Goal: Task Accomplishment & Management: Manage account settings

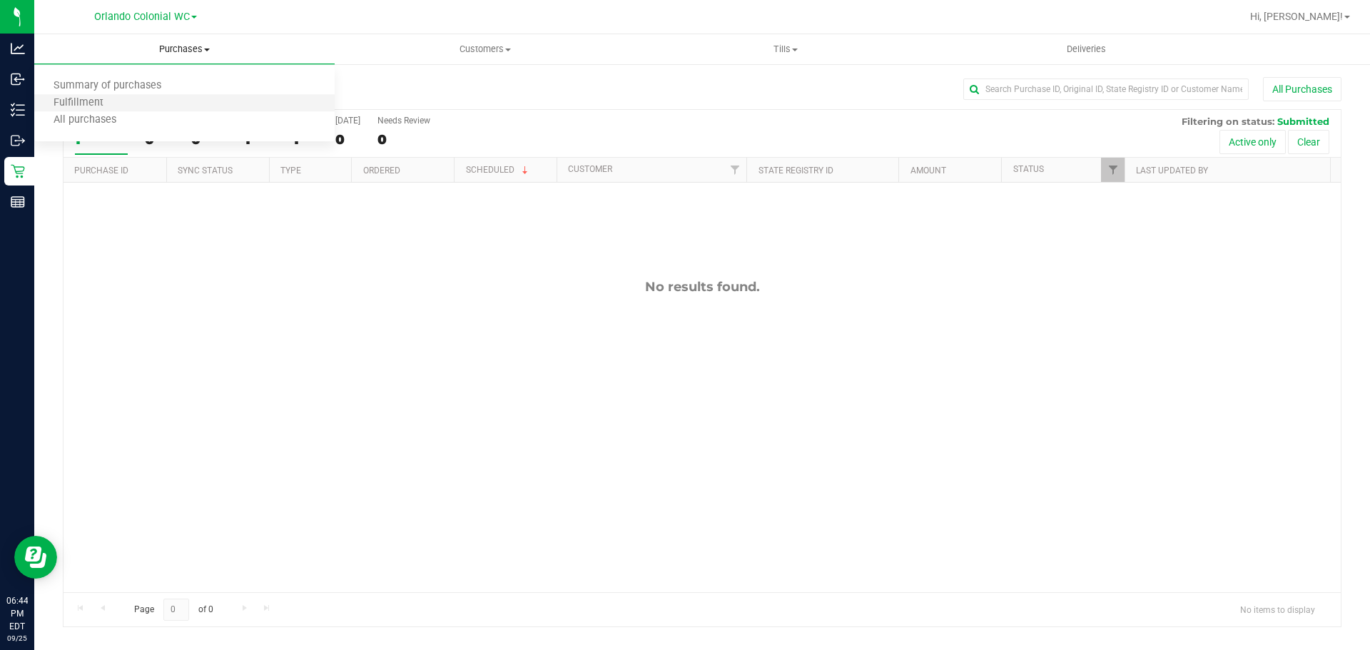
click at [134, 99] on li "Fulfillment" at bounding box center [184, 103] width 300 height 17
click at [480, 341] on div "No results found." at bounding box center [701, 436] width 1277 height 506
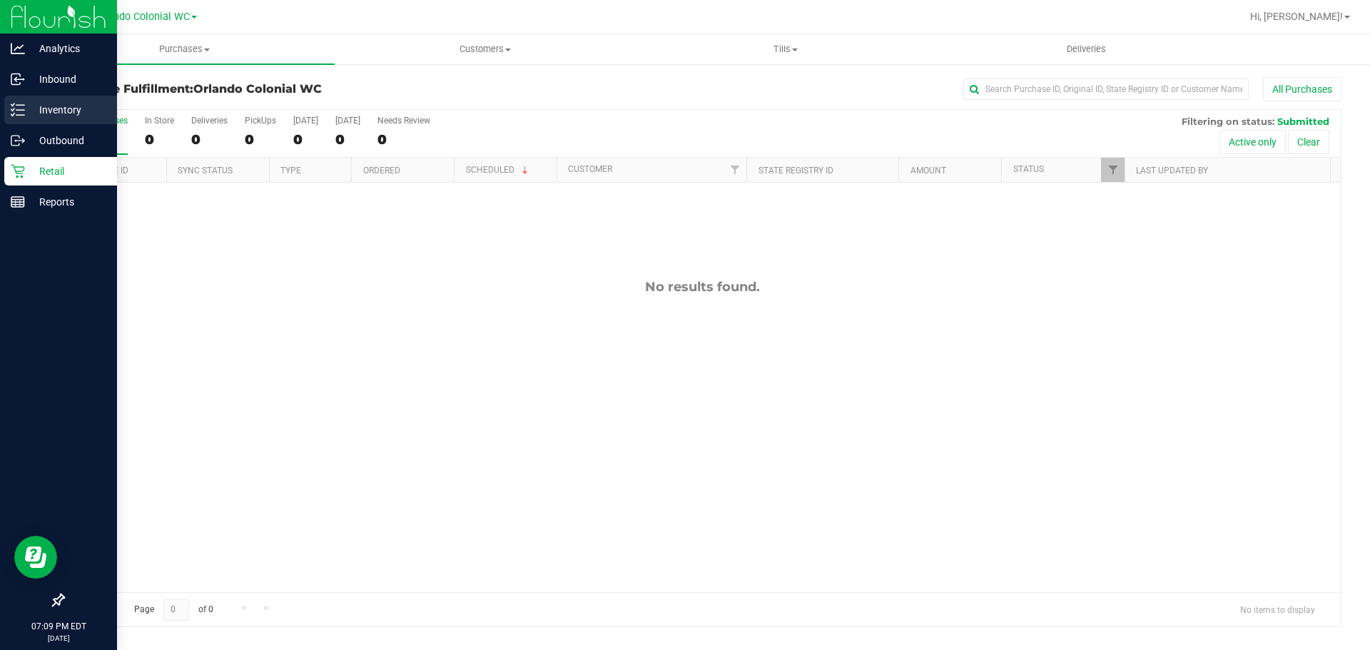
click at [20, 105] on line at bounding box center [20, 105] width 8 height 0
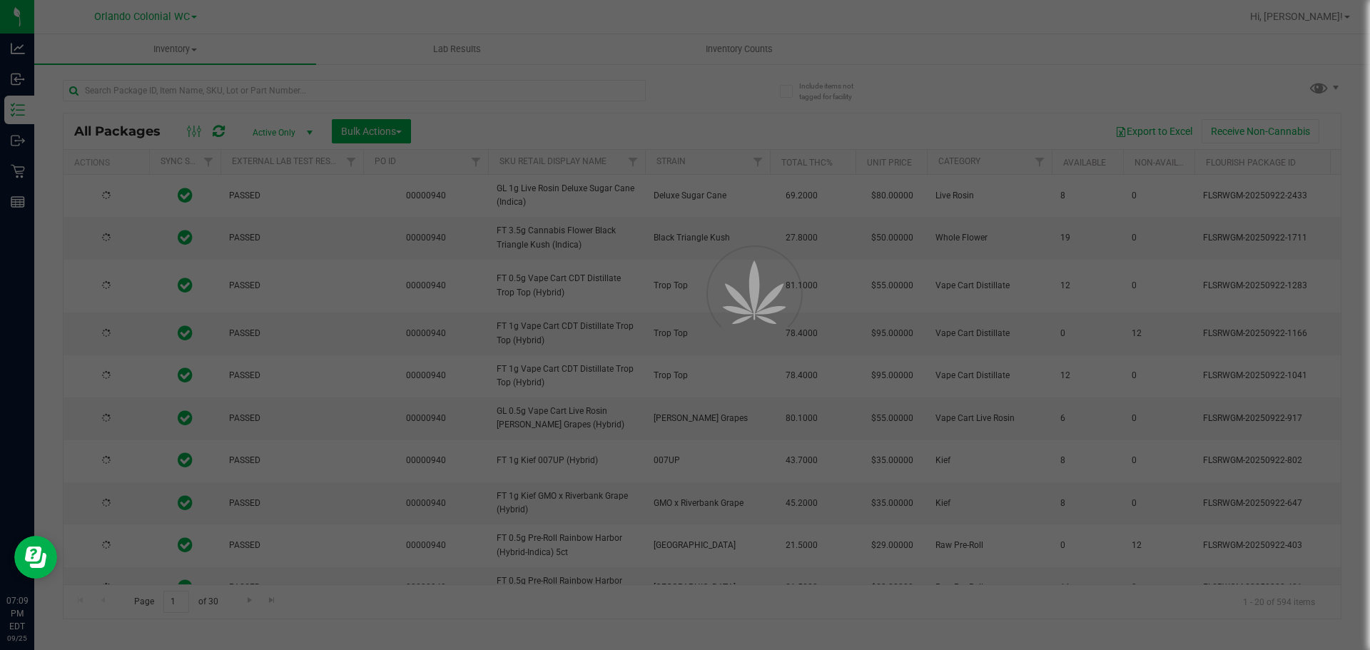
click at [205, 95] on div at bounding box center [685, 325] width 1370 height 650
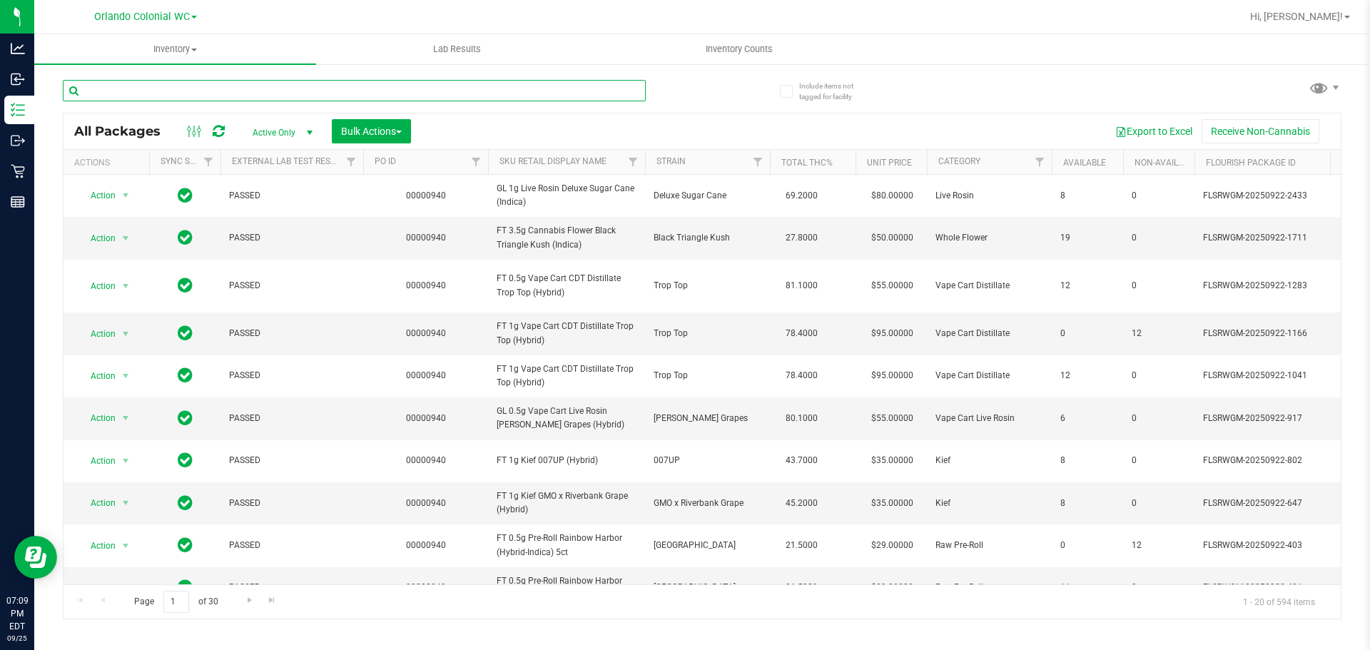
click at [138, 91] on input "text" at bounding box center [354, 90] width 583 height 21
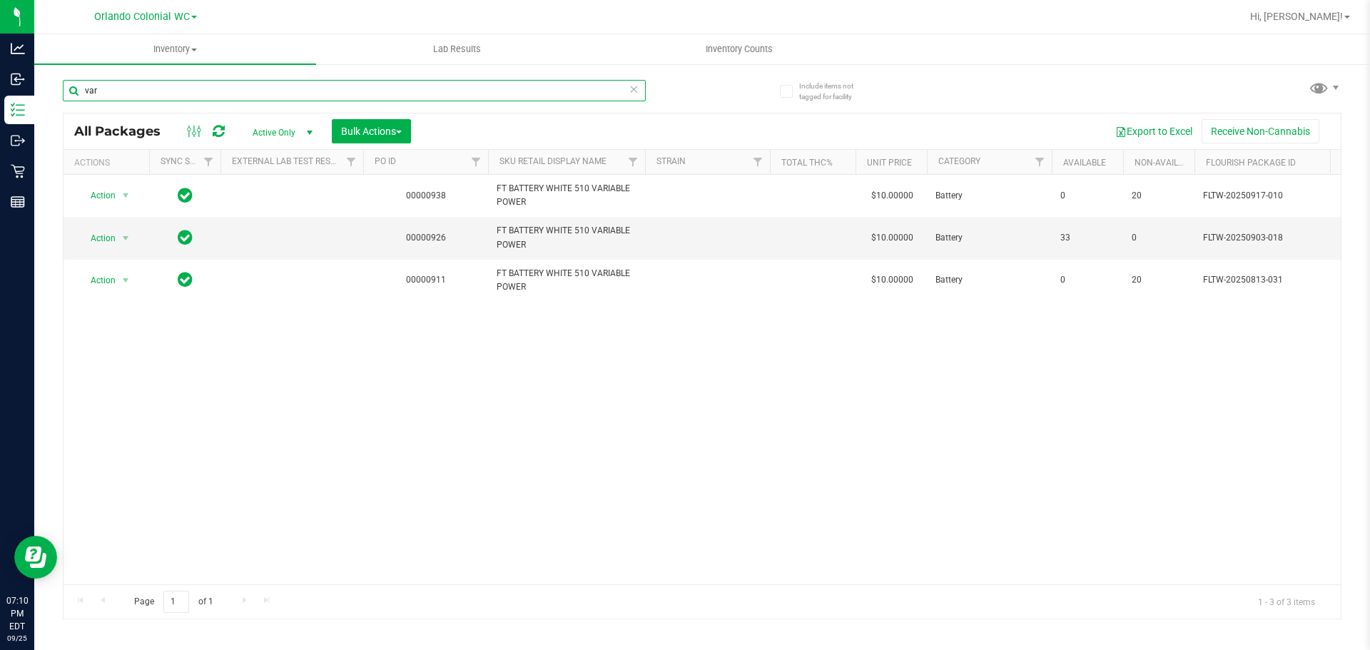
click at [240, 92] on input "var" at bounding box center [354, 90] width 583 height 21
type input "octo"
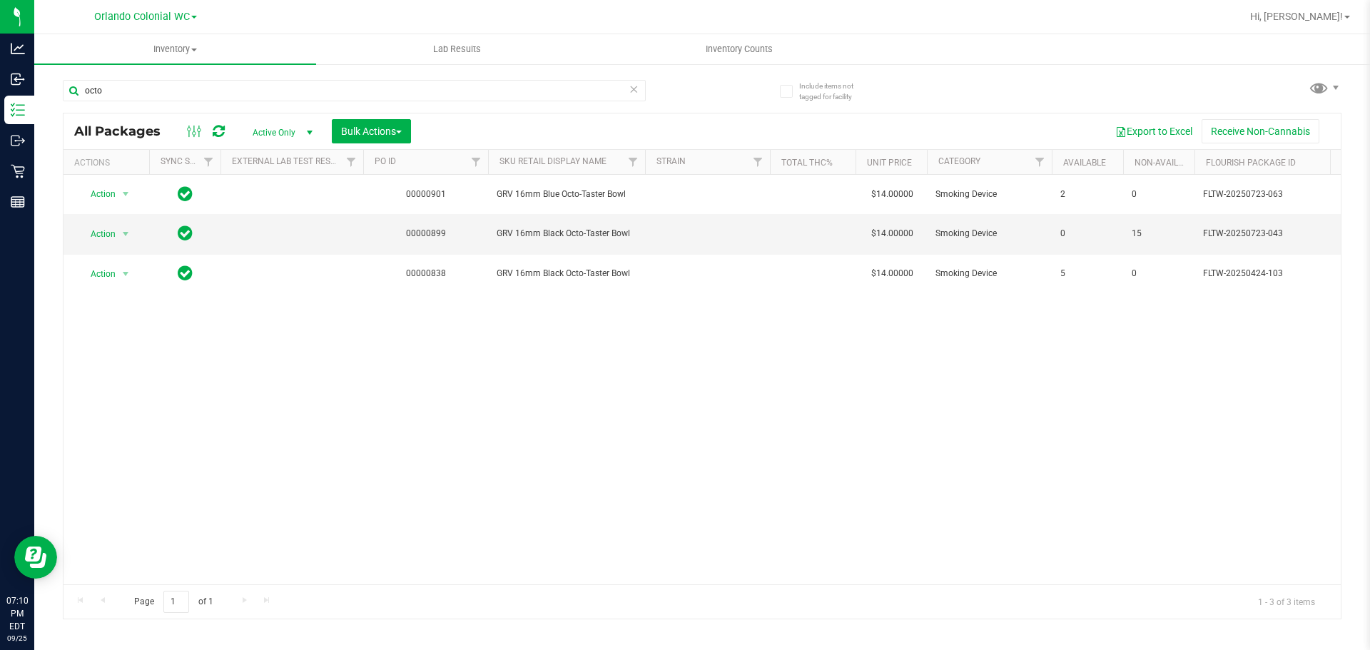
click at [634, 88] on icon at bounding box center [633, 88] width 10 height 17
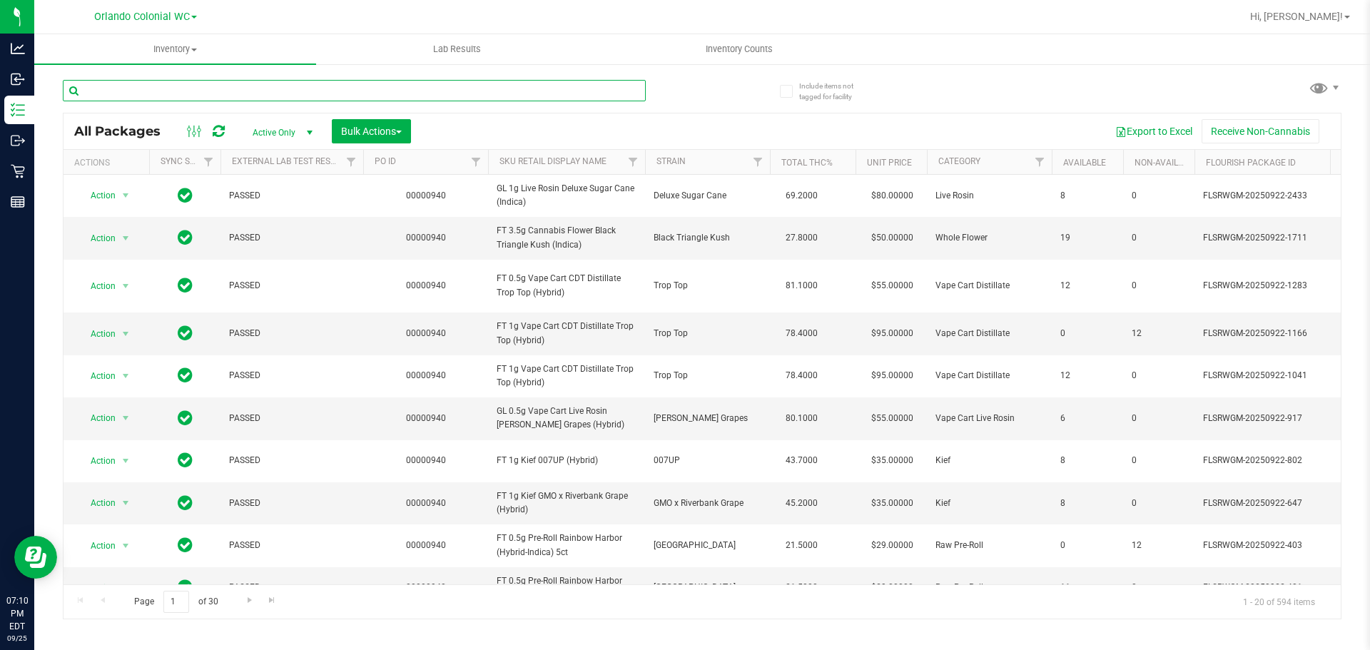
click at [406, 93] on input "text" at bounding box center [354, 90] width 583 height 21
click at [706, 56] on uib-tab-heading "Inventory Counts" at bounding box center [739, 49] width 280 height 29
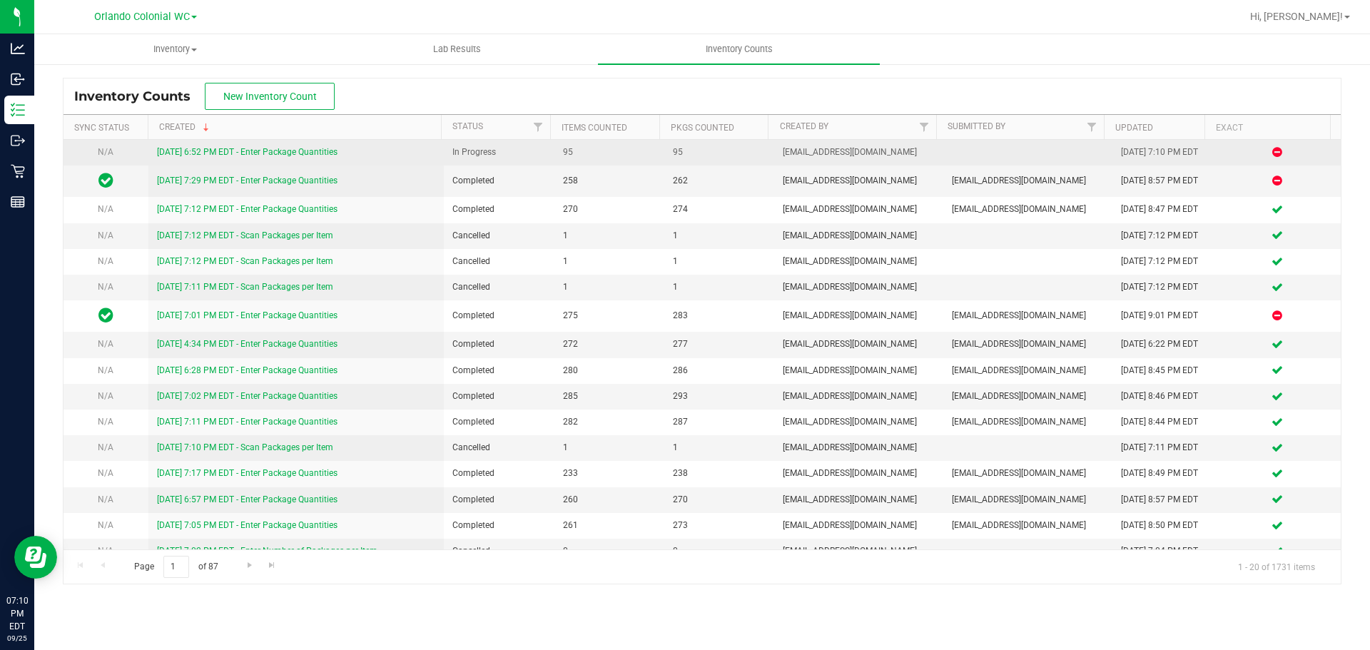
click at [229, 156] on link "[DATE] 6:52 PM EDT - Enter Package Quantities" at bounding box center [247, 152] width 180 height 10
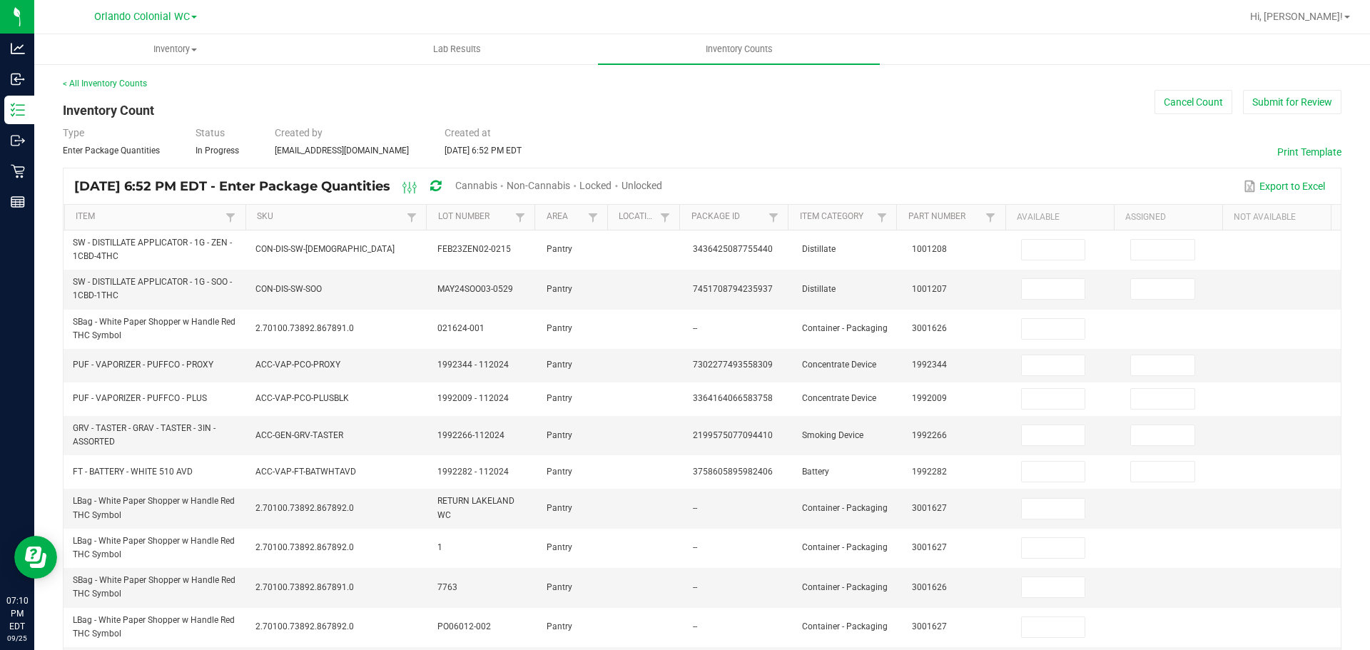
click at [662, 180] on span "Unlocked" at bounding box center [641, 185] width 41 height 11
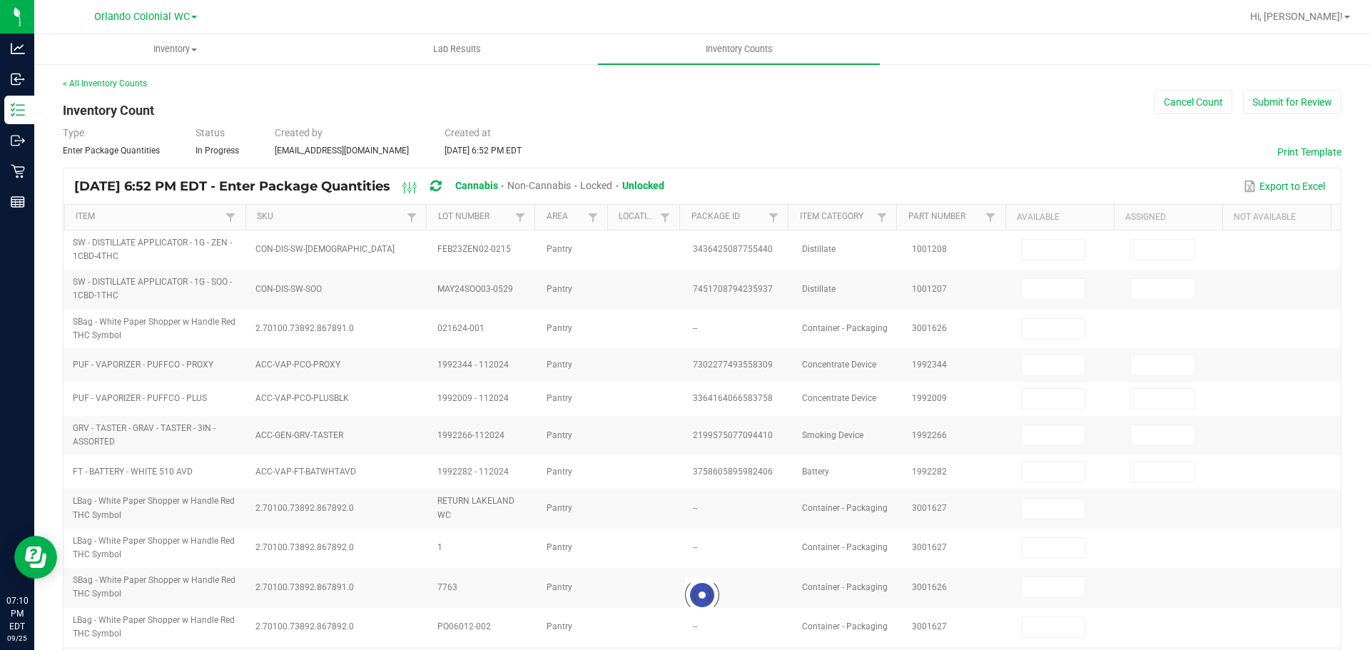
type input "4"
type input "8"
type input "1"
type input "0"
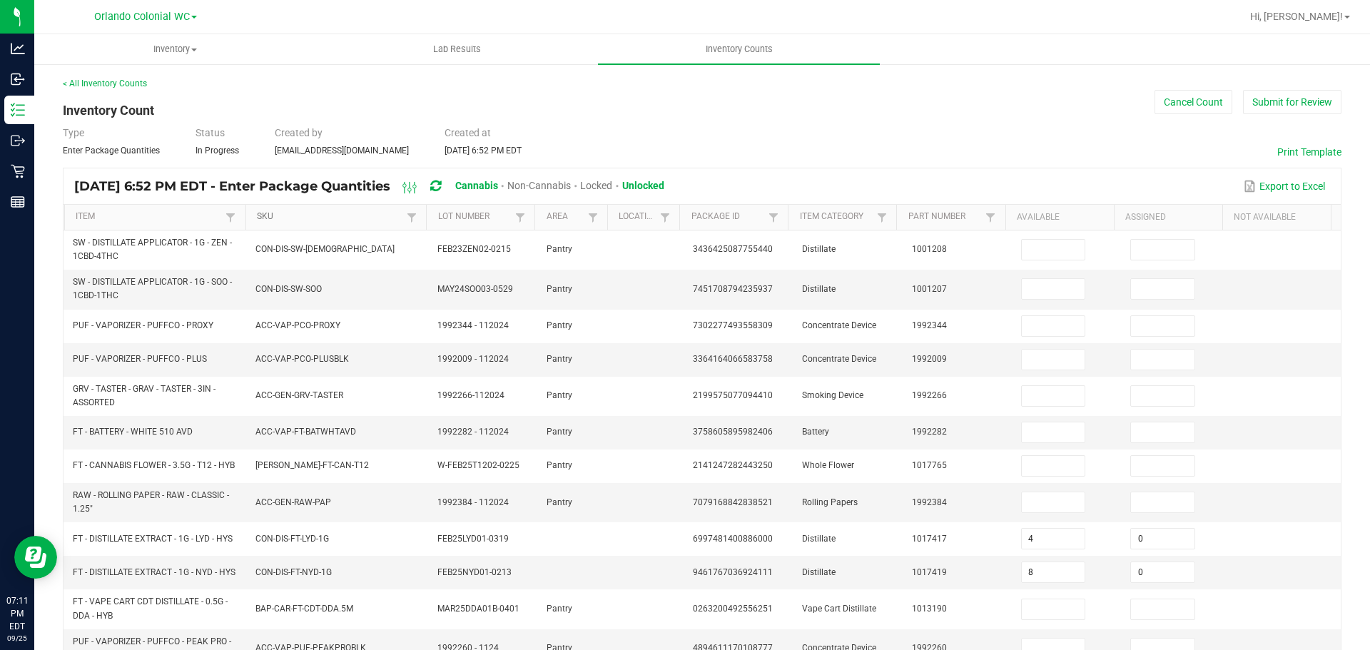
click at [364, 220] on link "SKU" at bounding box center [330, 216] width 146 height 11
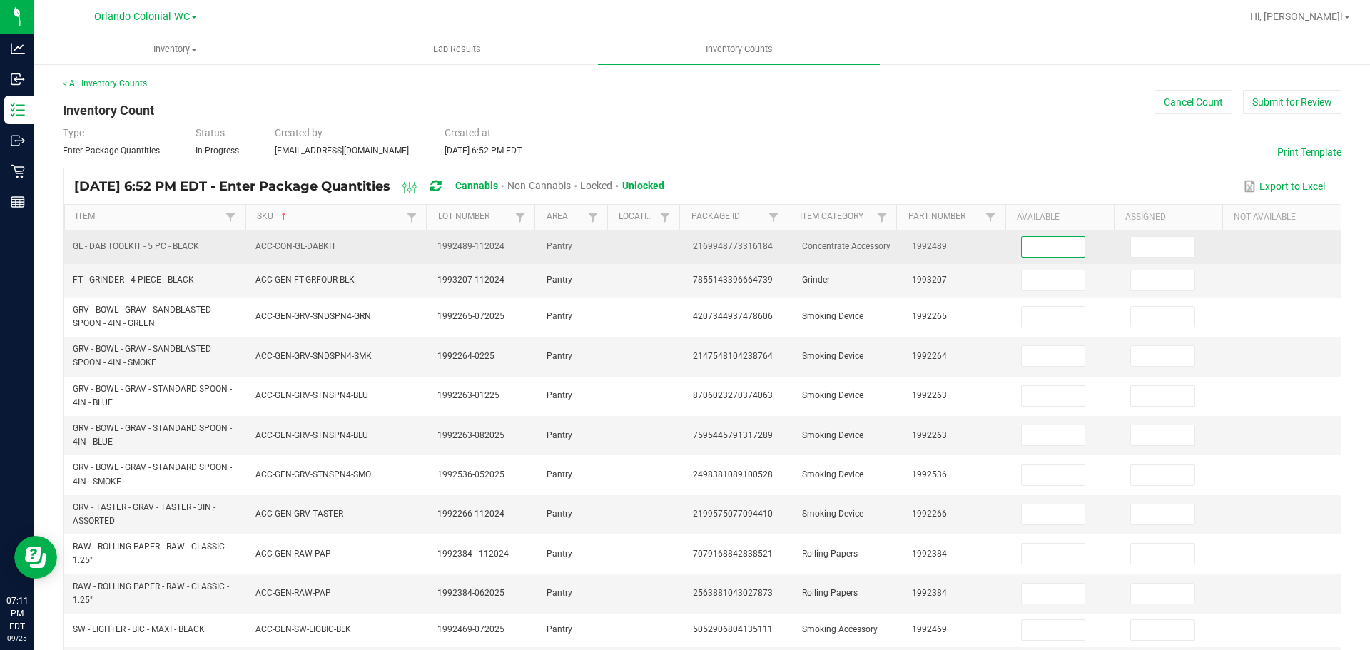
click at [1026, 243] on input at bounding box center [1053, 247] width 63 height 20
type input "5"
type input "0"
type input "7"
type input "0"
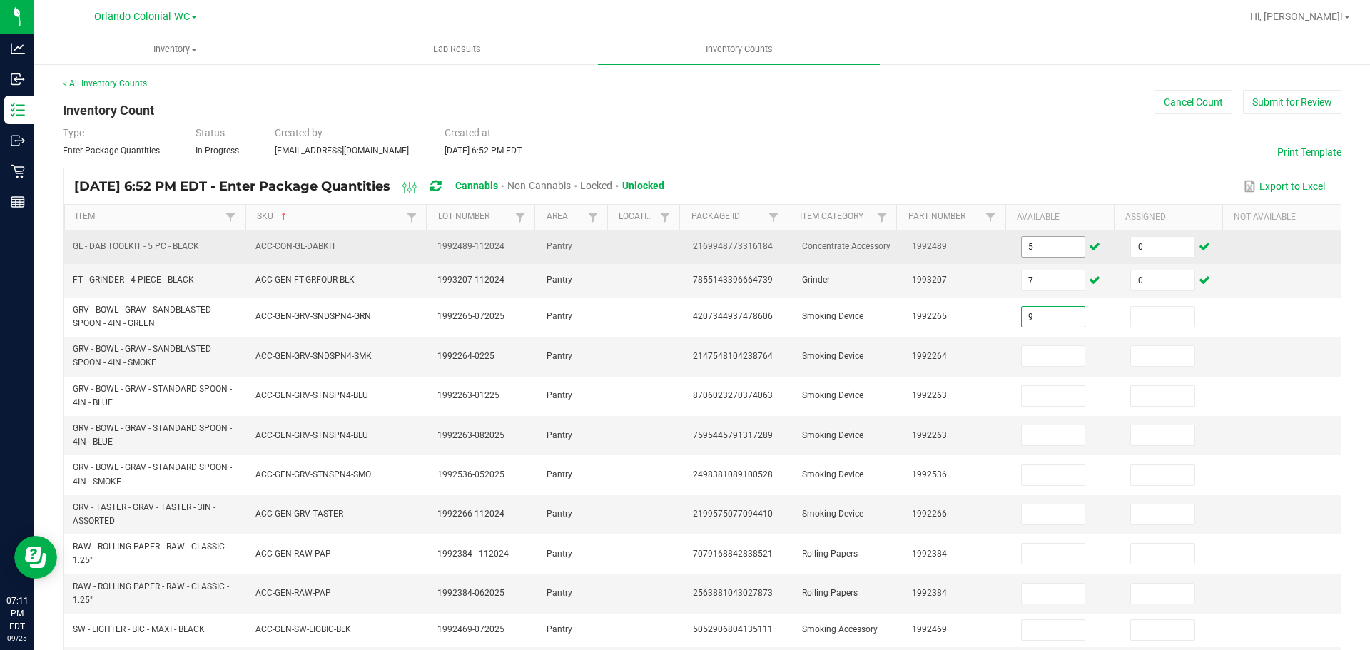
type input "9"
type input "0"
type input "37"
type input "2"
type input "0"
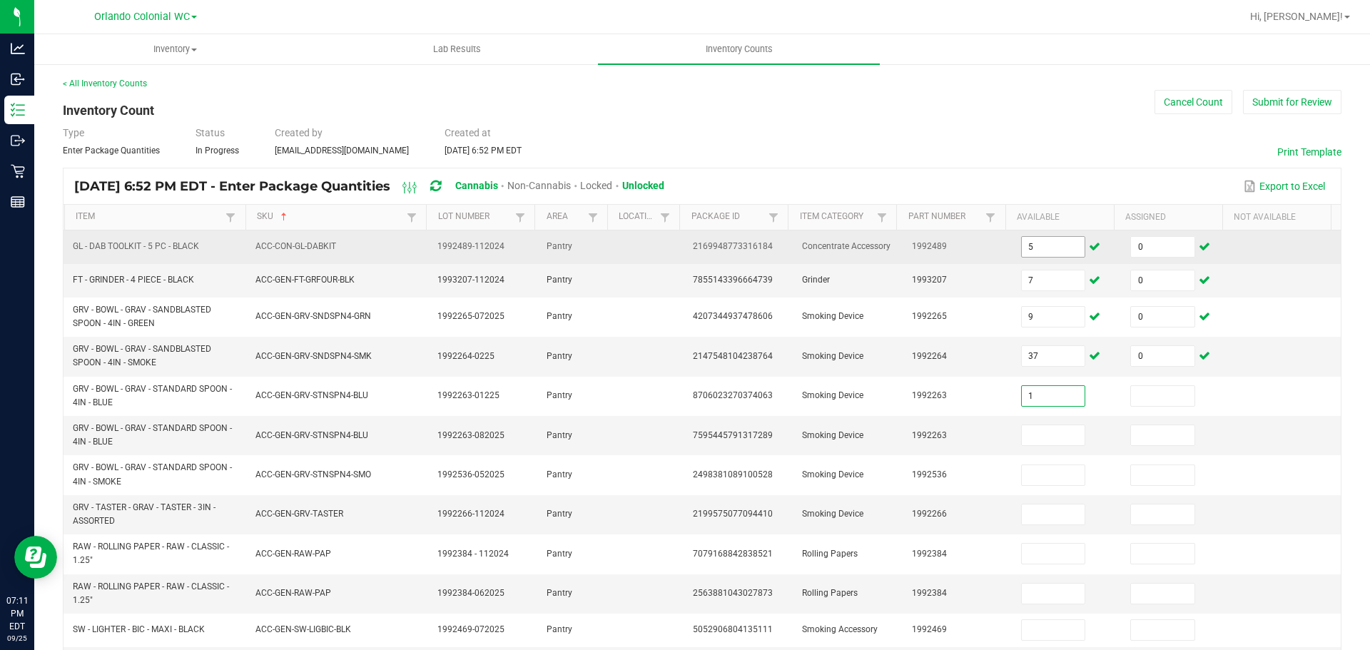
type input "1"
type input "0"
type input "9"
type input "0"
type input "2"
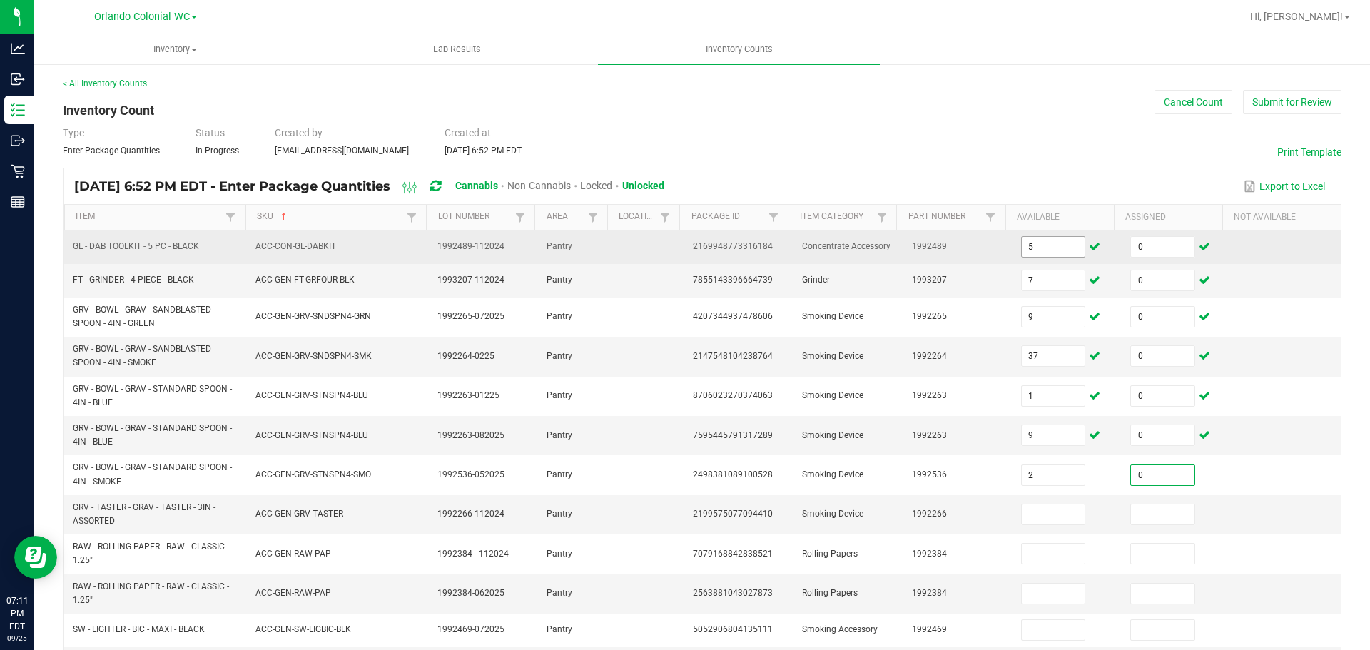
type input "0"
type input "2"
type input "0"
type input "35"
type input "0"
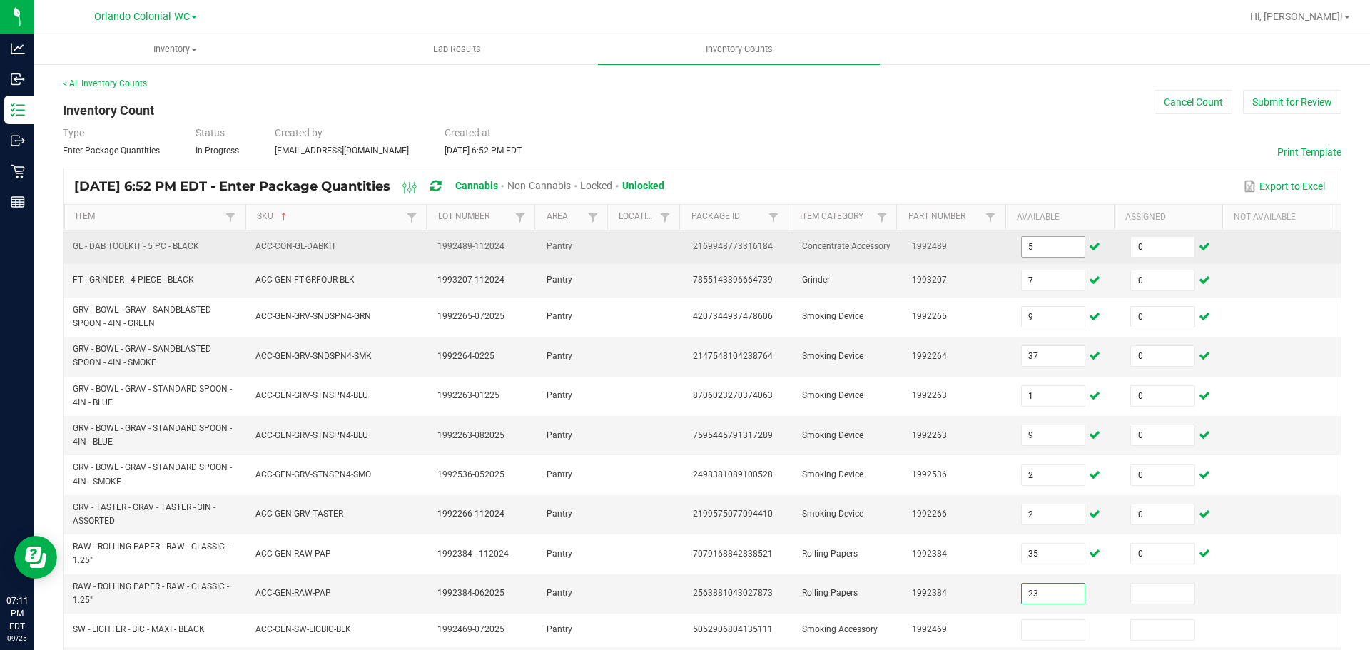
type input "23"
type input "0"
type input "27"
type input "0"
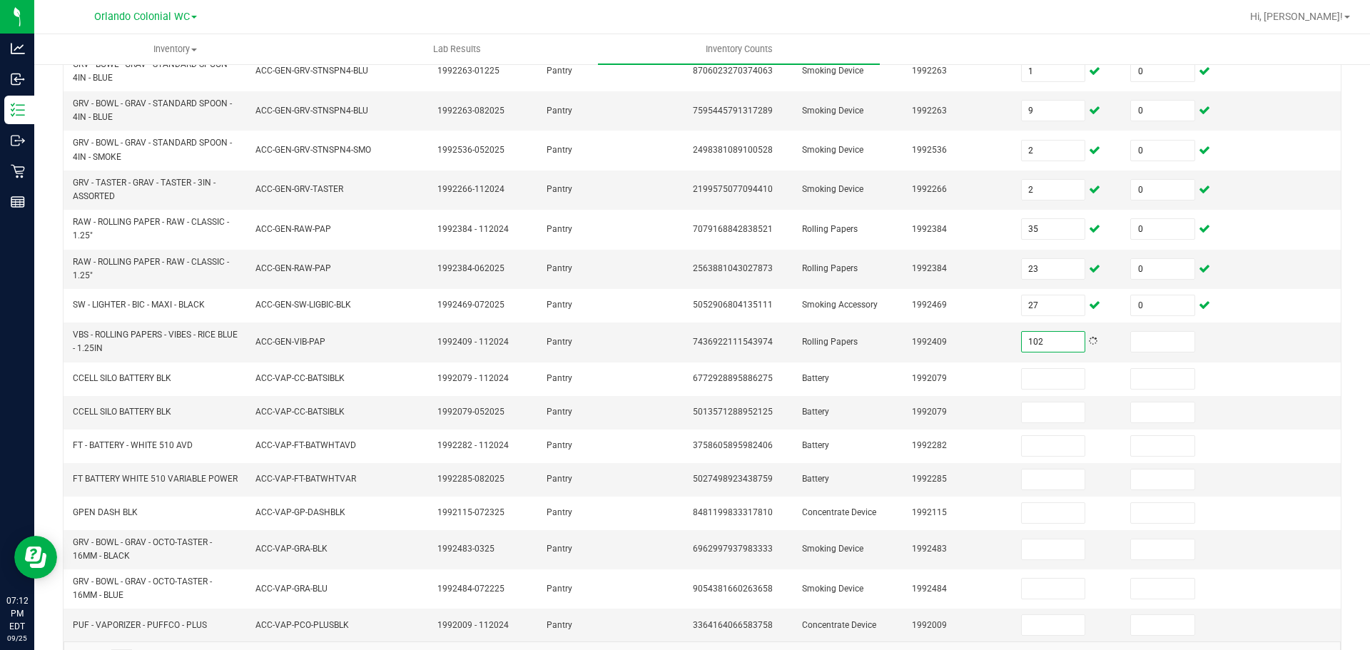
type input "102"
type input "0"
type input "5"
type input "0"
type input "8"
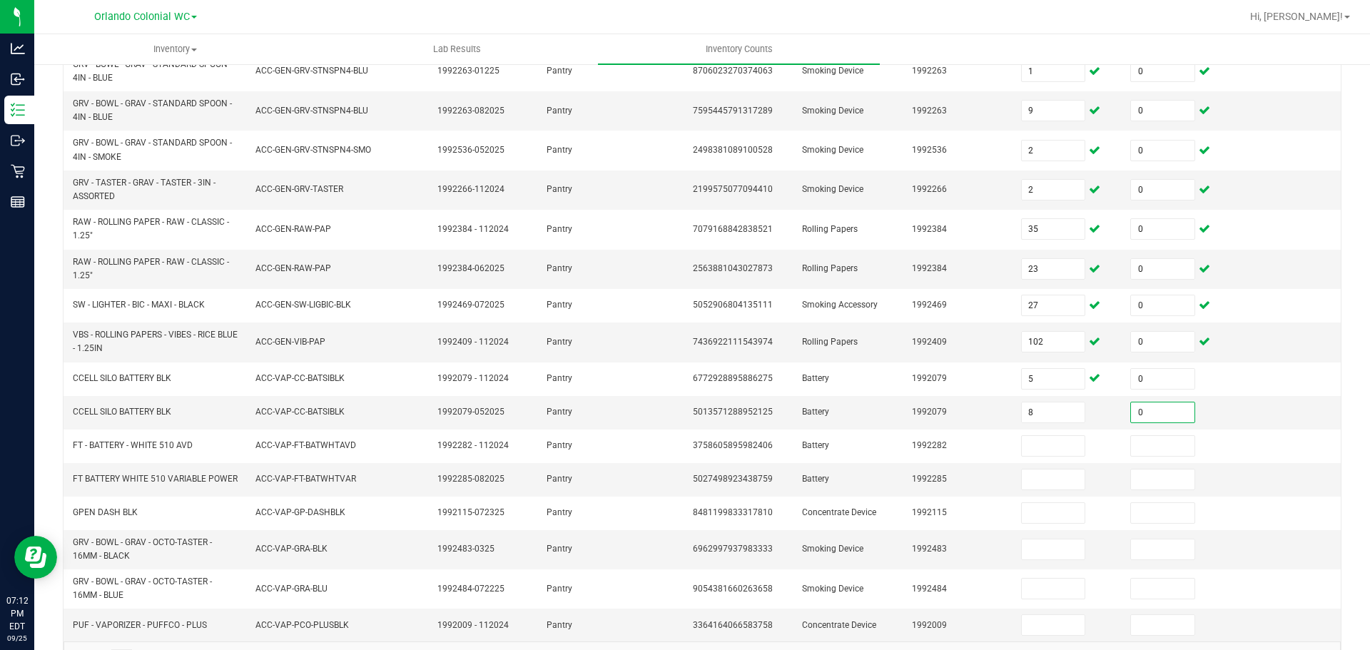
type input "0"
type input "1"
type input "0"
type input "33"
type input "0"
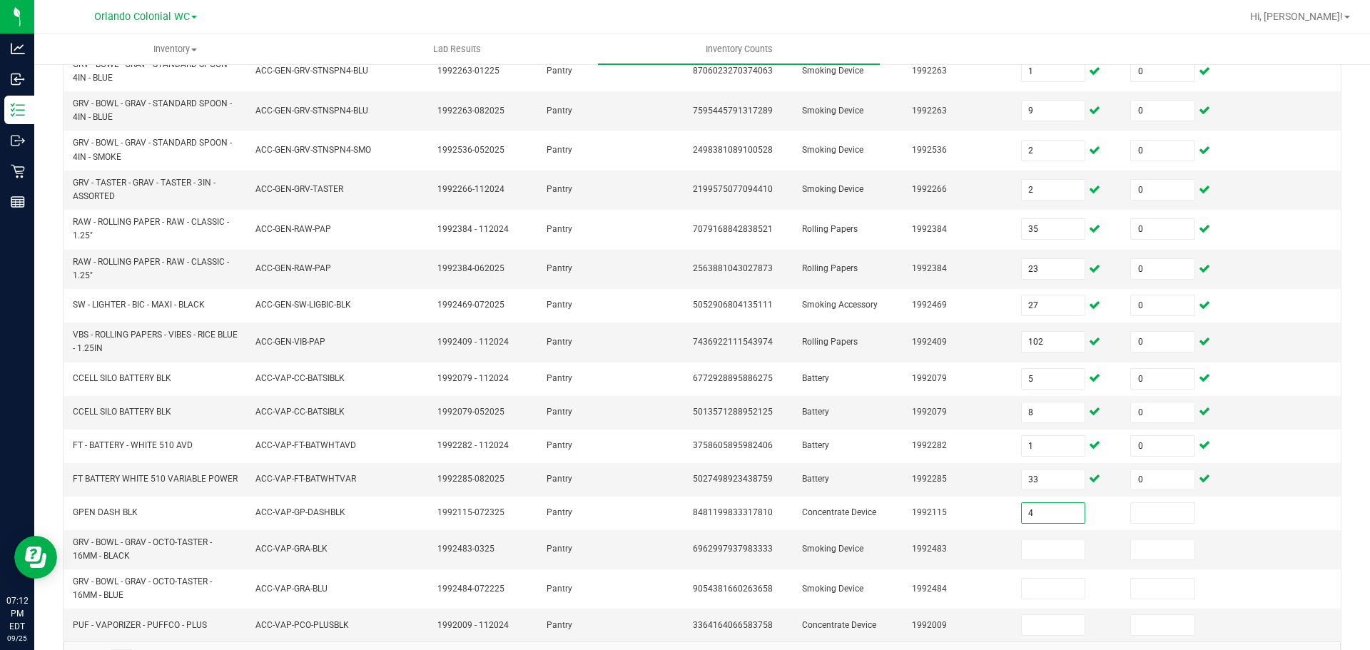
type input "4"
type input "0"
type input "5"
type input "0"
type input "2"
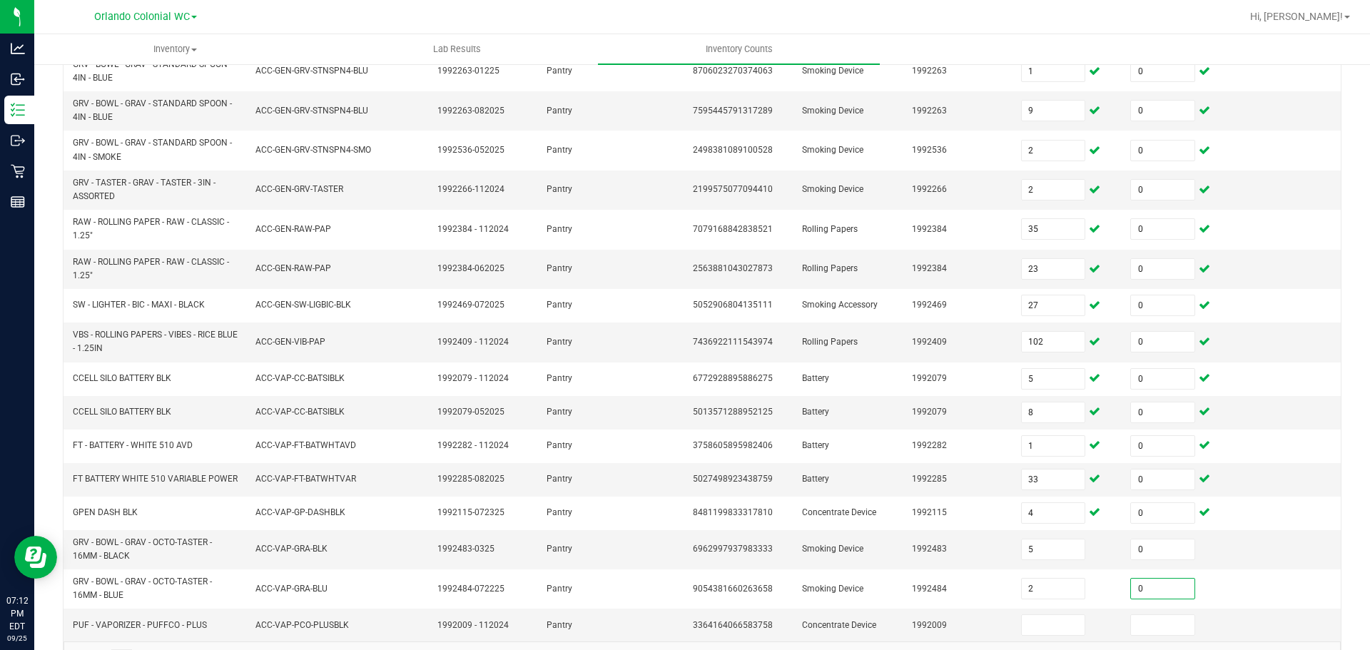
type input "0"
type input "1"
type input "0"
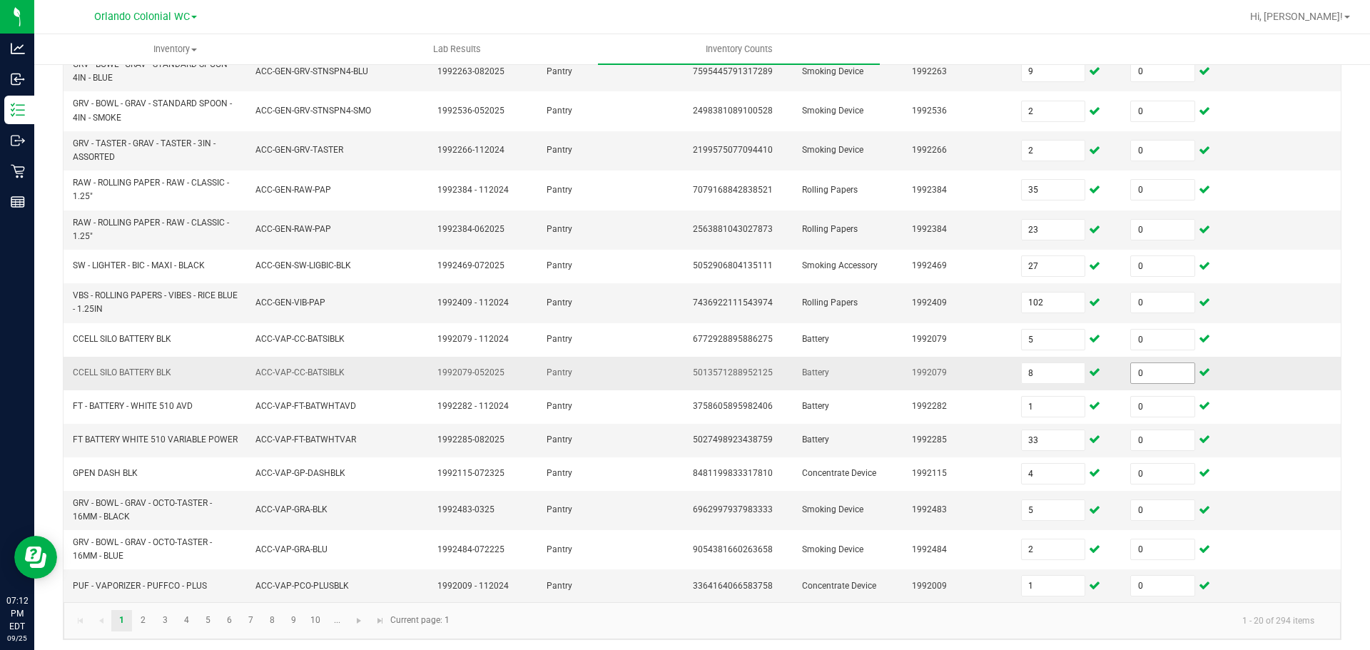
scroll to position [374, 0]
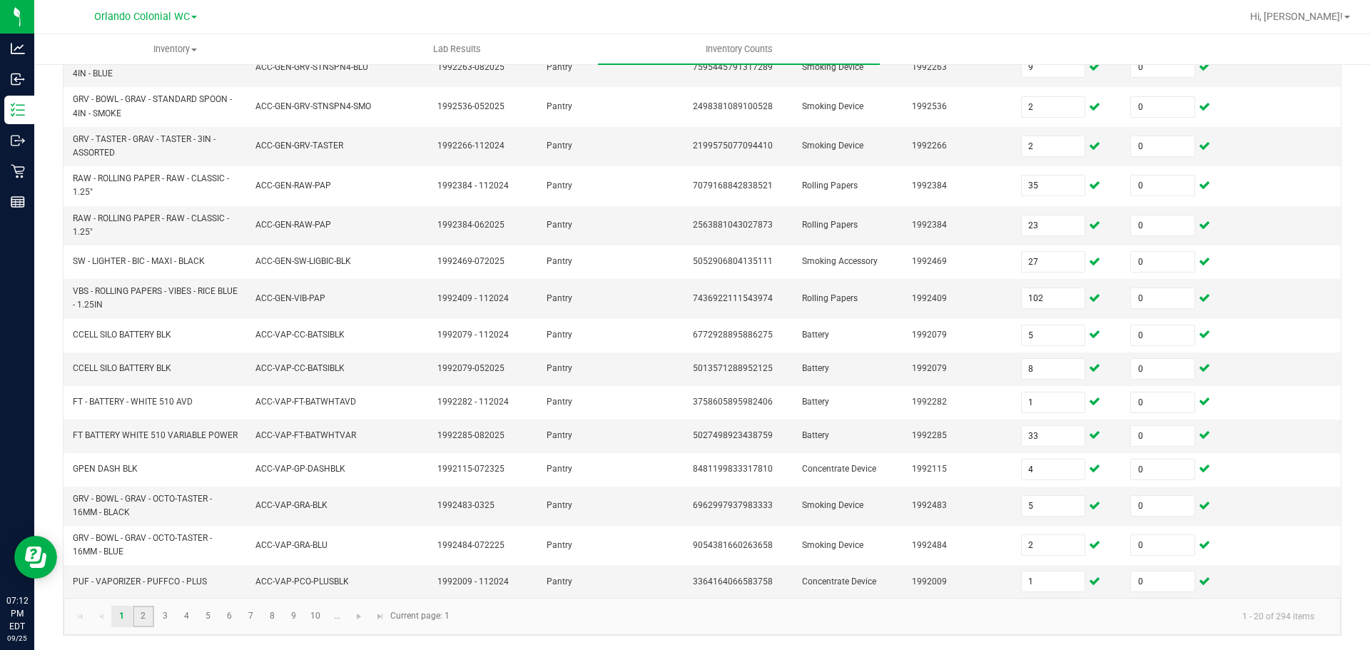
click at [144, 616] on link "2" at bounding box center [143, 616] width 21 height 21
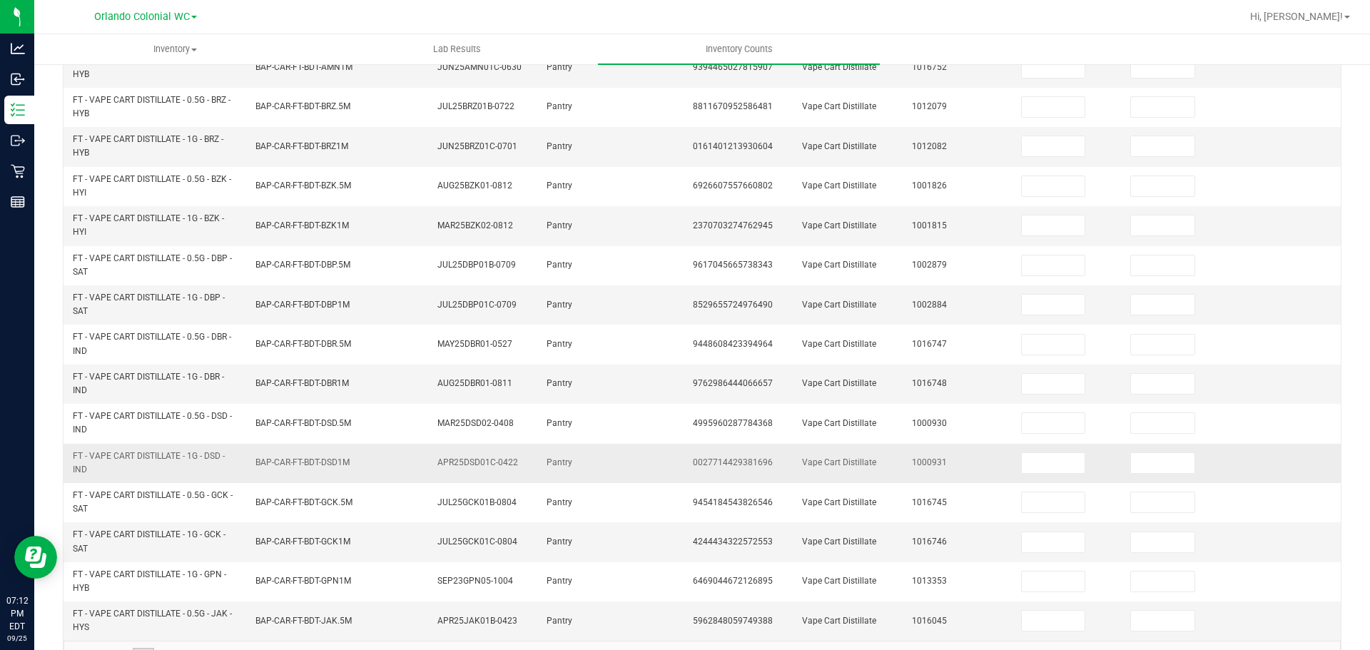
scroll to position [0, 0]
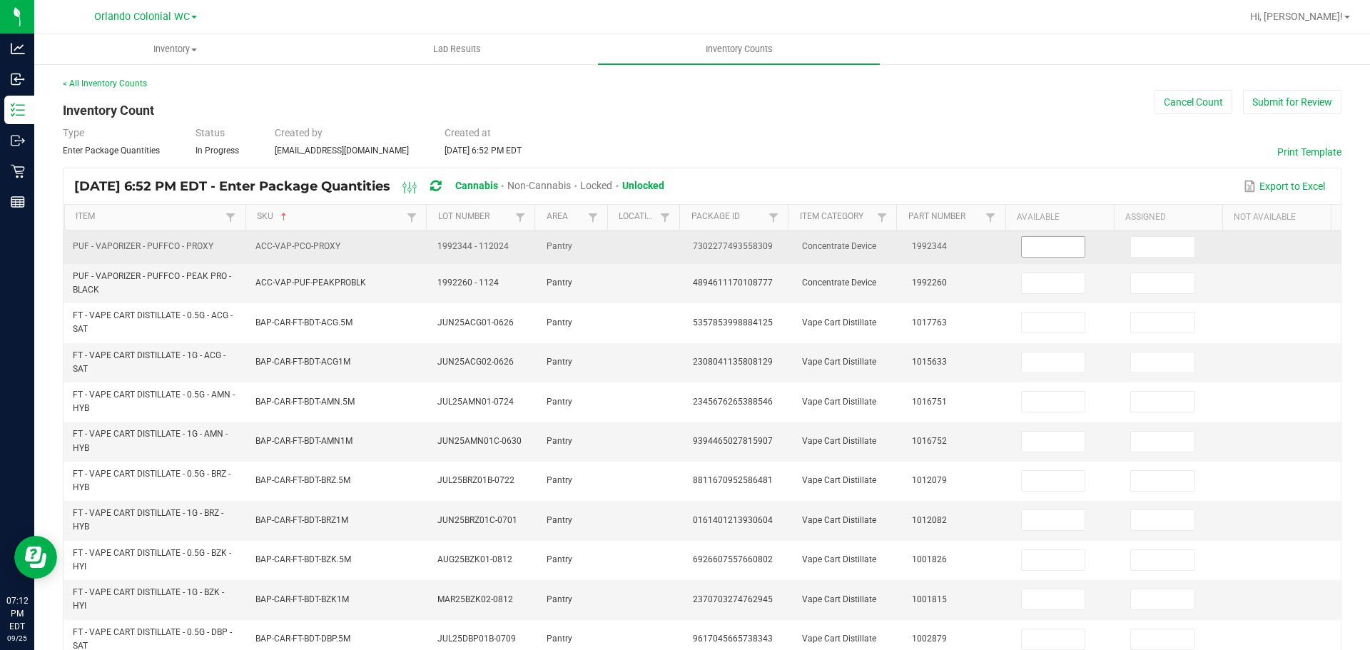
click at [1038, 253] on input at bounding box center [1053, 247] width 63 height 20
type input "5"
type input "0"
type input "1"
type input "0"
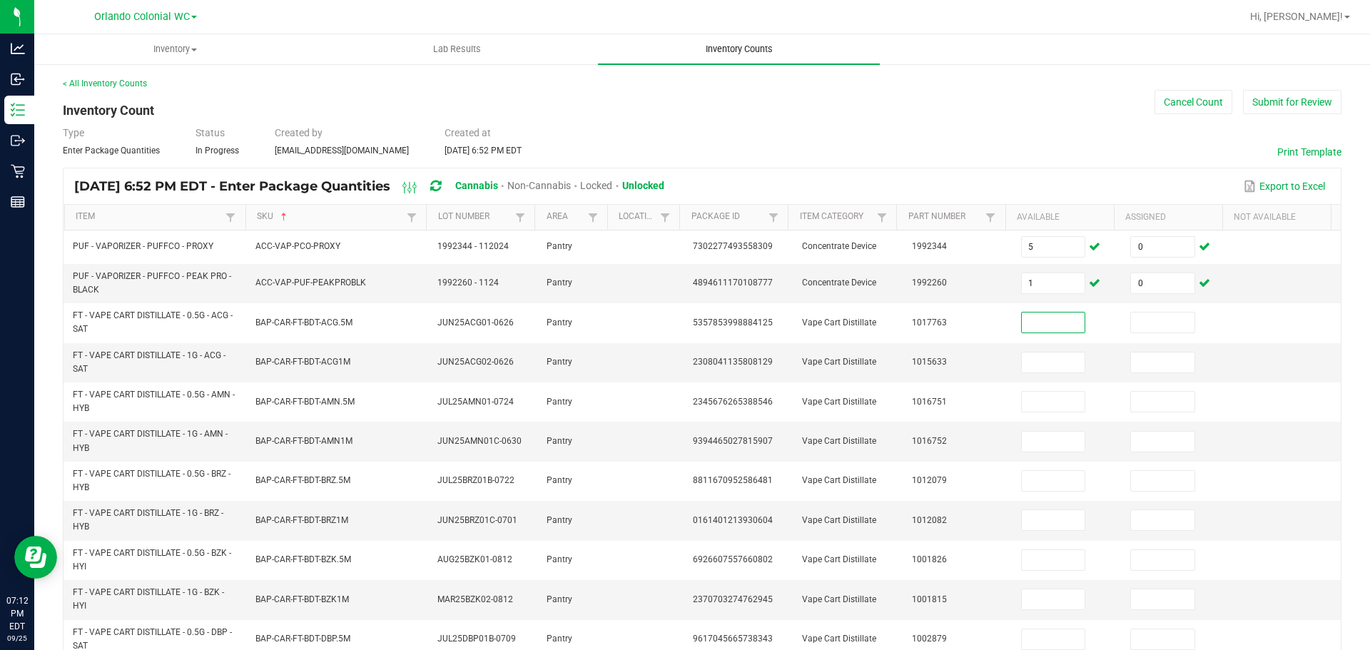
click at [686, 50] on span "Inventory Counts" at bounding box center [739, 49] width 106 height 13
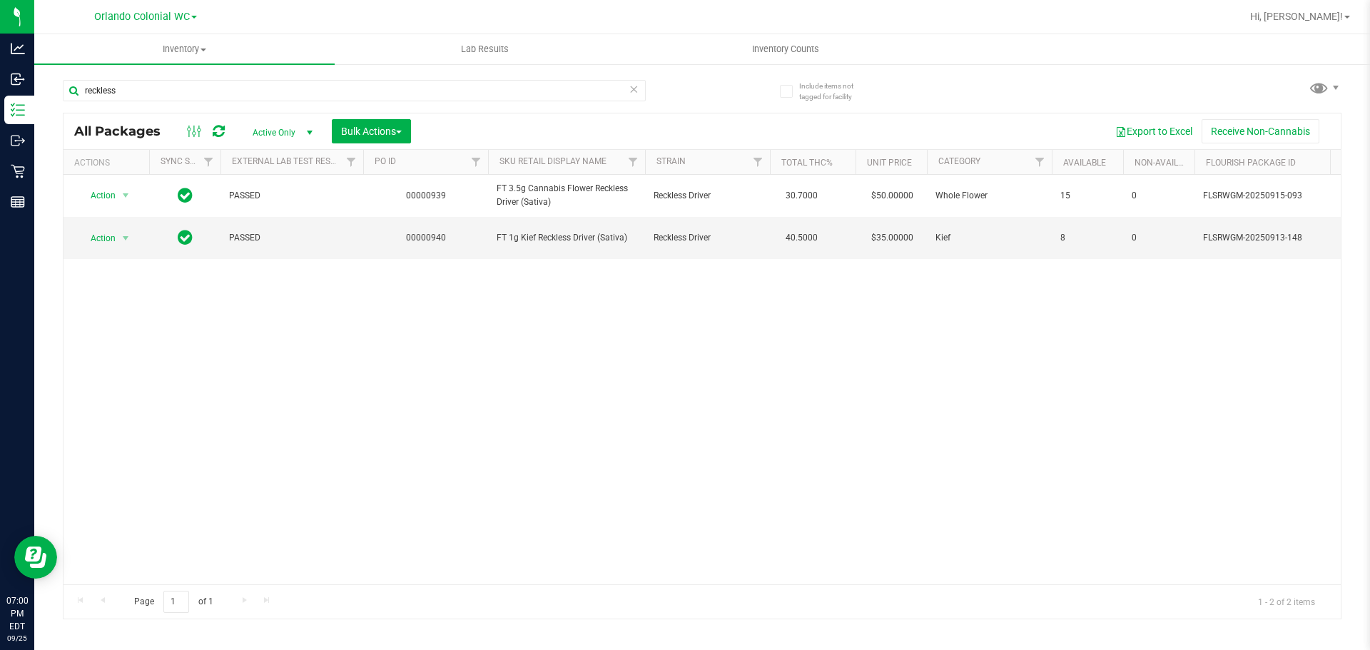
type input "reckless"
click at [676, 435] on div "Action Action Adjust qty Create package Edit attributes Global inventory Locate…" at bounding box center [701, 379] width 1277 height 409
click at [606, 428] on div "Action Action Adjust qty Create package Edit attributes Global inventory Locate…" at bounding box center [701, 379] width 1277 height 409
click at [447, 444] on div "Action Action Adjust qty Create package Edit attributes Global inventory Locate…" at bounding box center [701, 379] width 1277 height 409
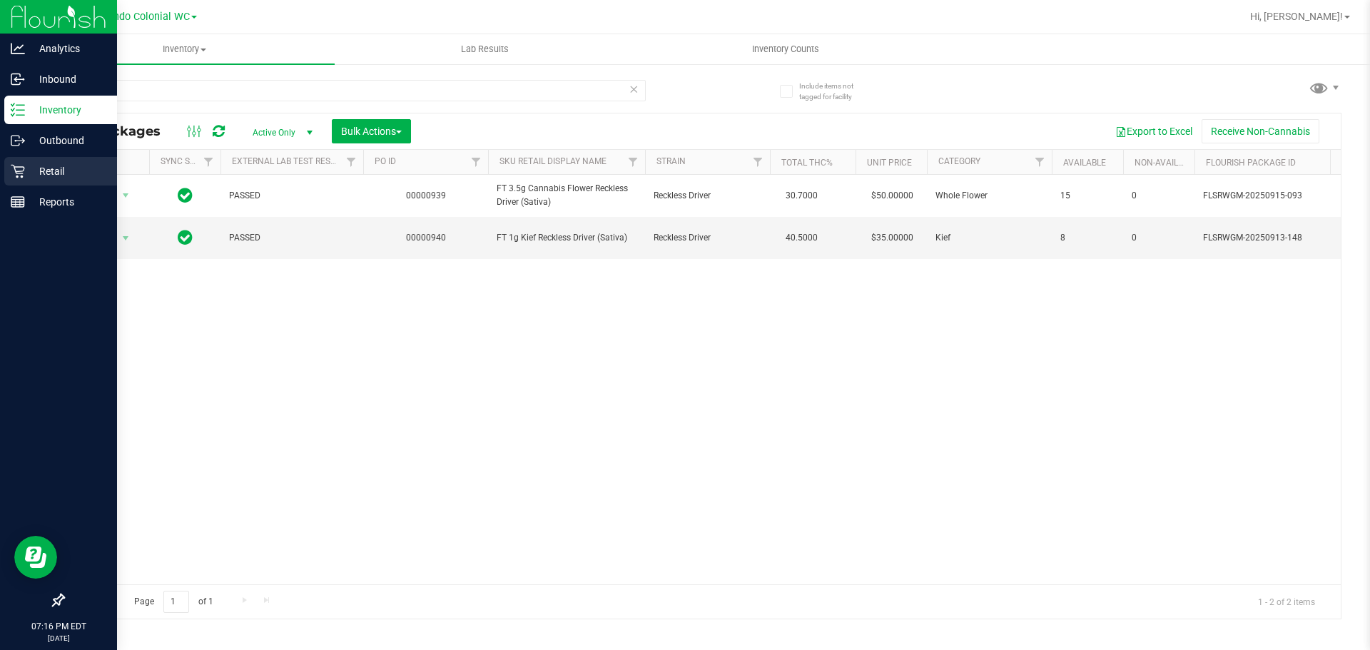
click at [21, 183] on div "Retail" at bounding box center [60, 171] width 113 height 29
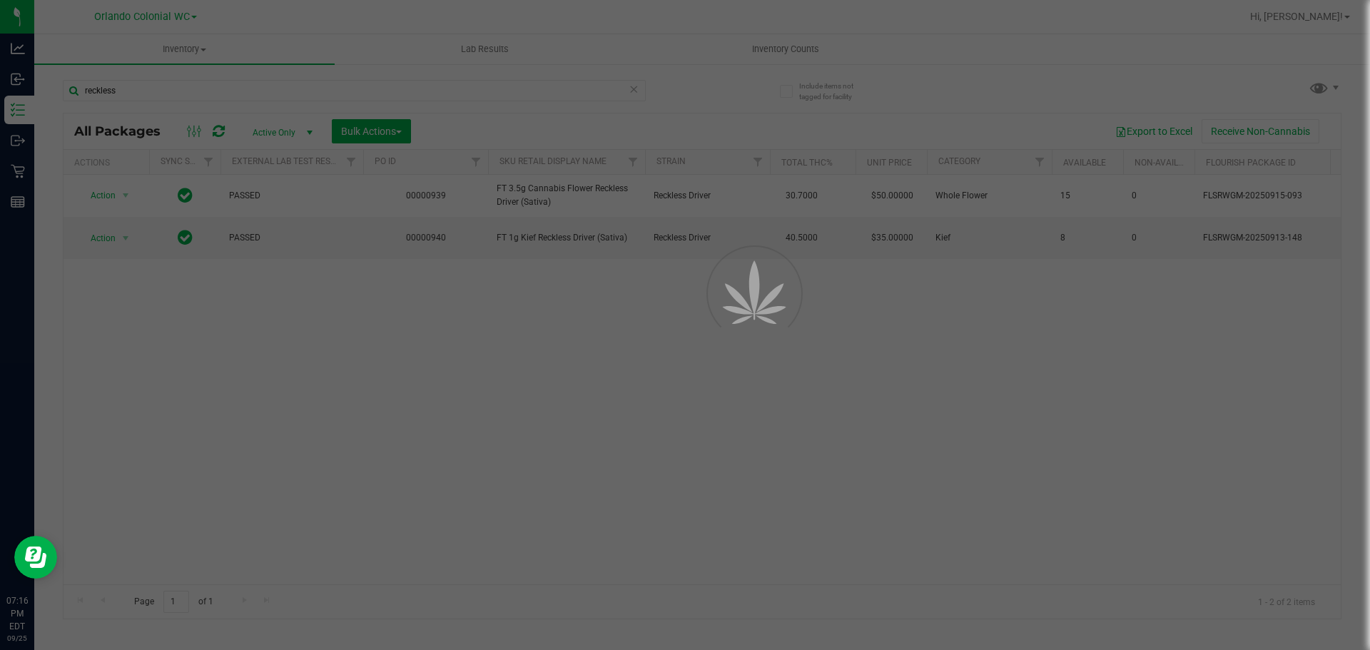
click at [173, 51] on div at bounding box center [685, 325] width 1370 height 650
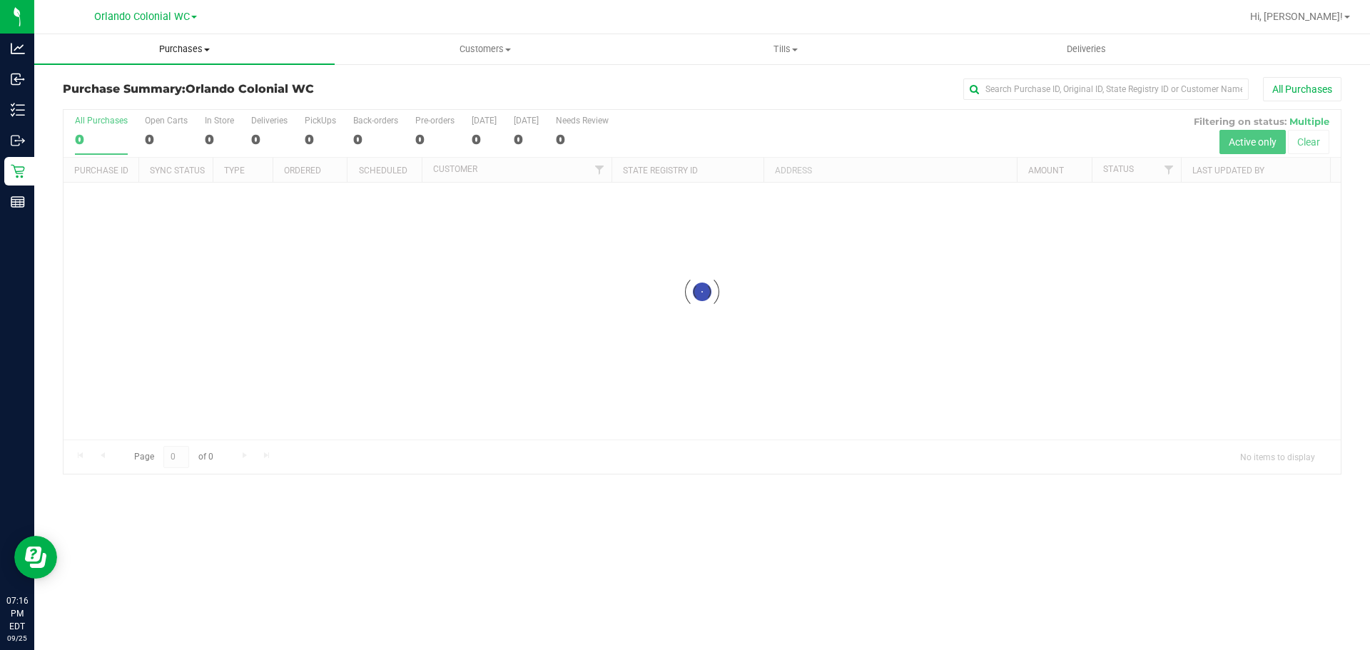
click at [161, 50] on span "Purchases" at bounding box center [184, 49] width 300 height 13
click at [78, 106] on span "Fulfillment" at bounding box center [78, 103] width 88 height 12
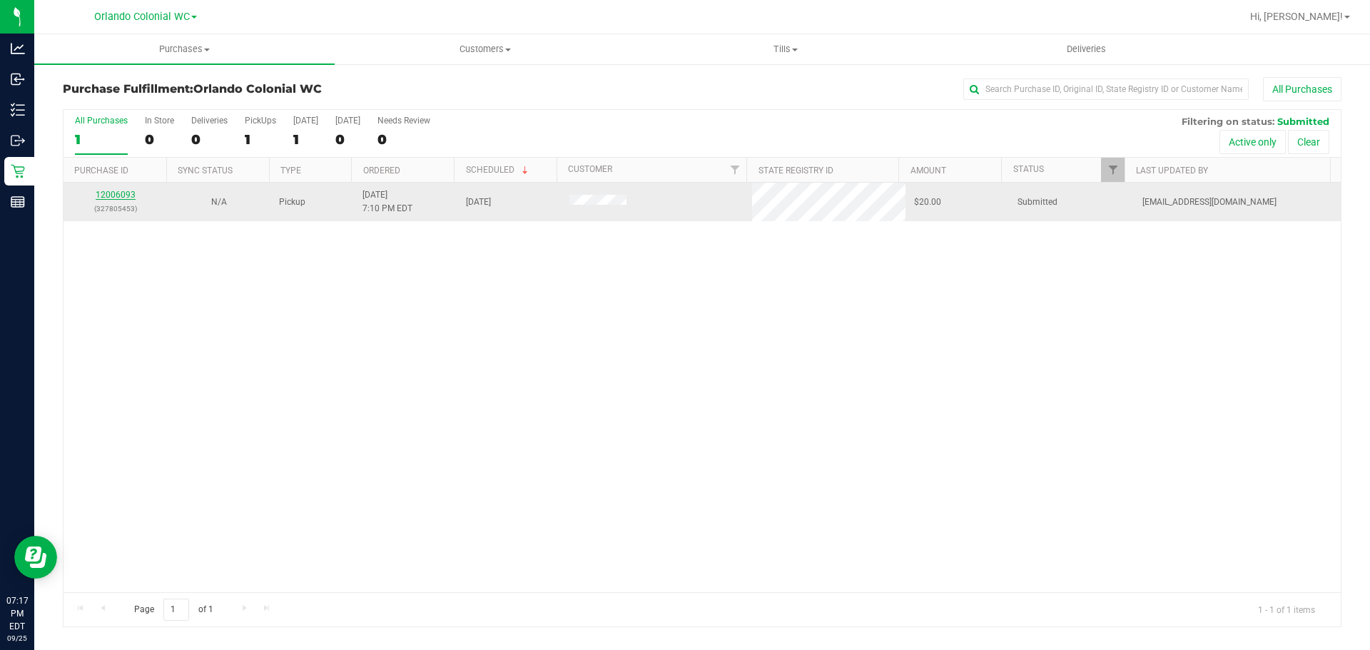
click at [113, 196] on link "12006093" at bounding box center [116, 195] width 40 height 10
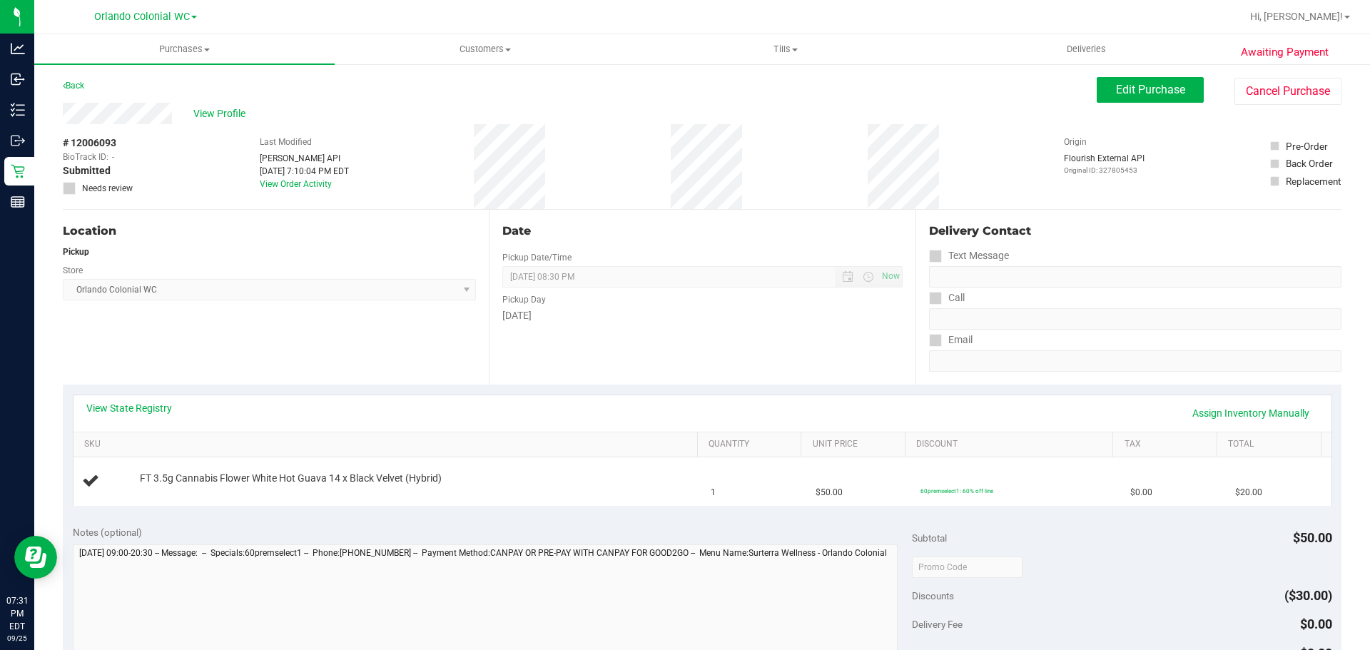
click at [294, 317] on div "Location Pickup Store Orlando Colonial WC Select Store Bonita Springs WC Boynto…" at bounding box center [276, 297] width 426 height 175
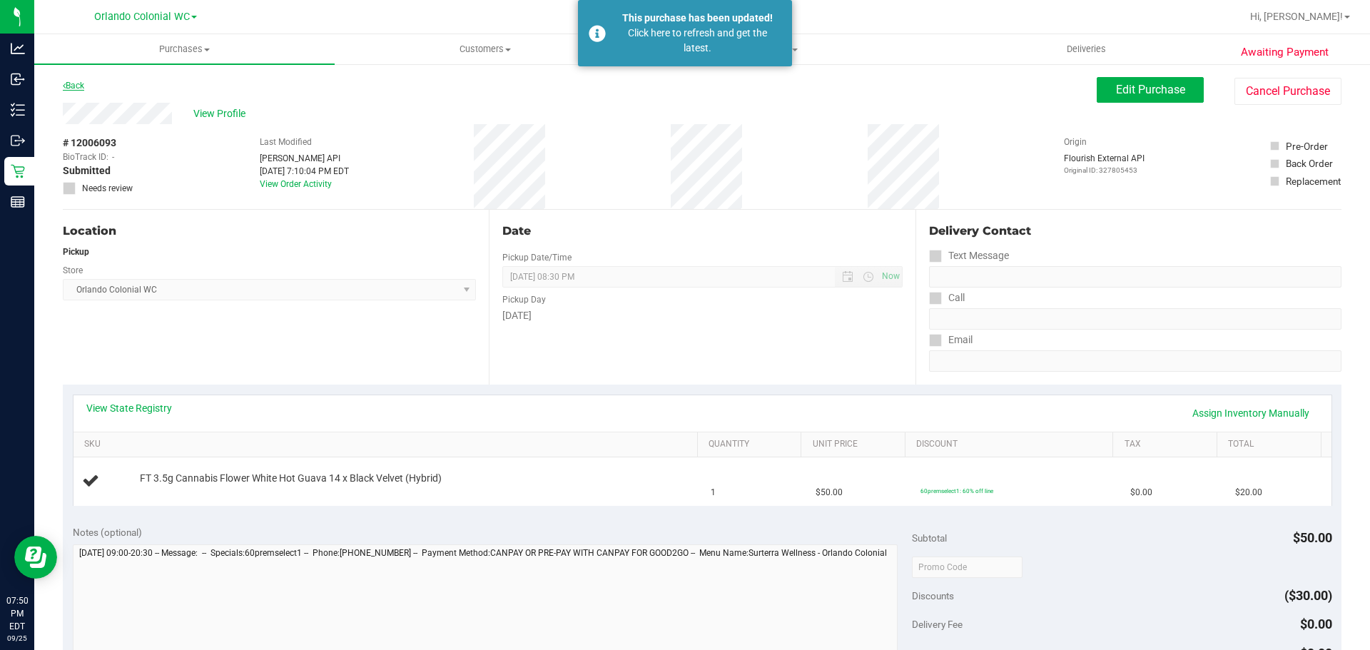
click at [73, 83] on link "Back" at bounding box center [73, 86] width 21 height 10
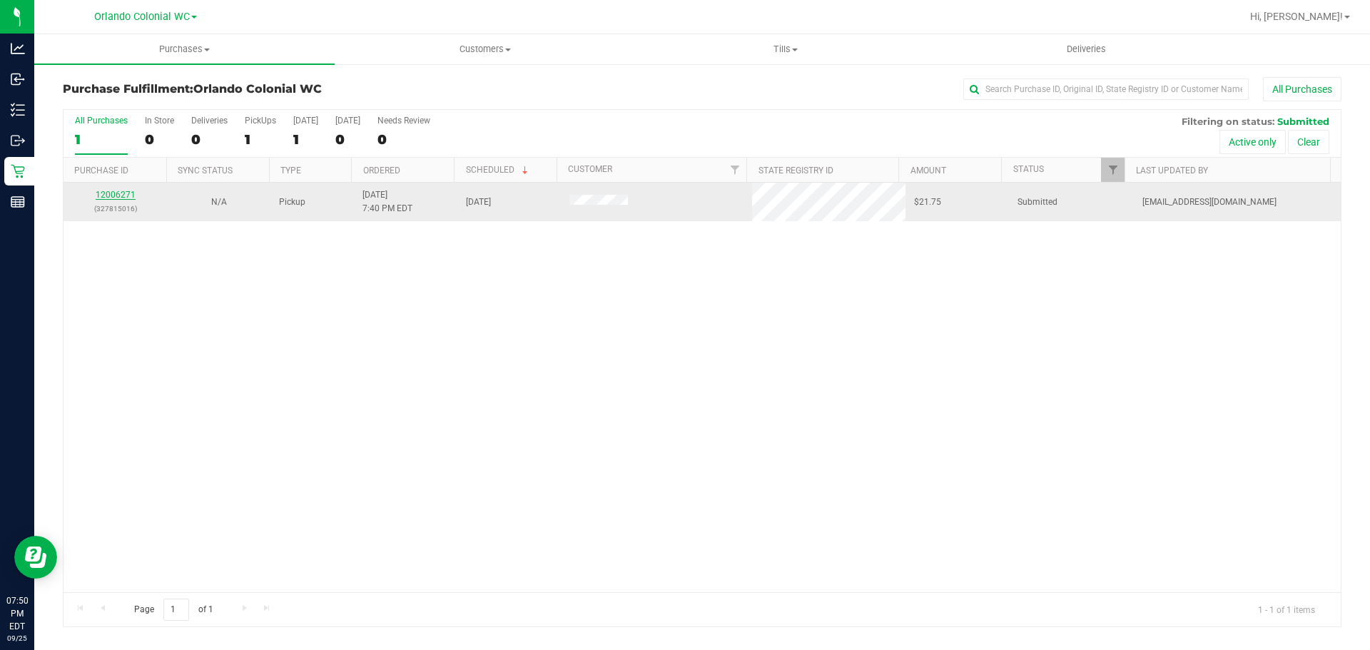
click at [118, 195] on link "12006271" at bounding box center [116, 195] width 40 height 10
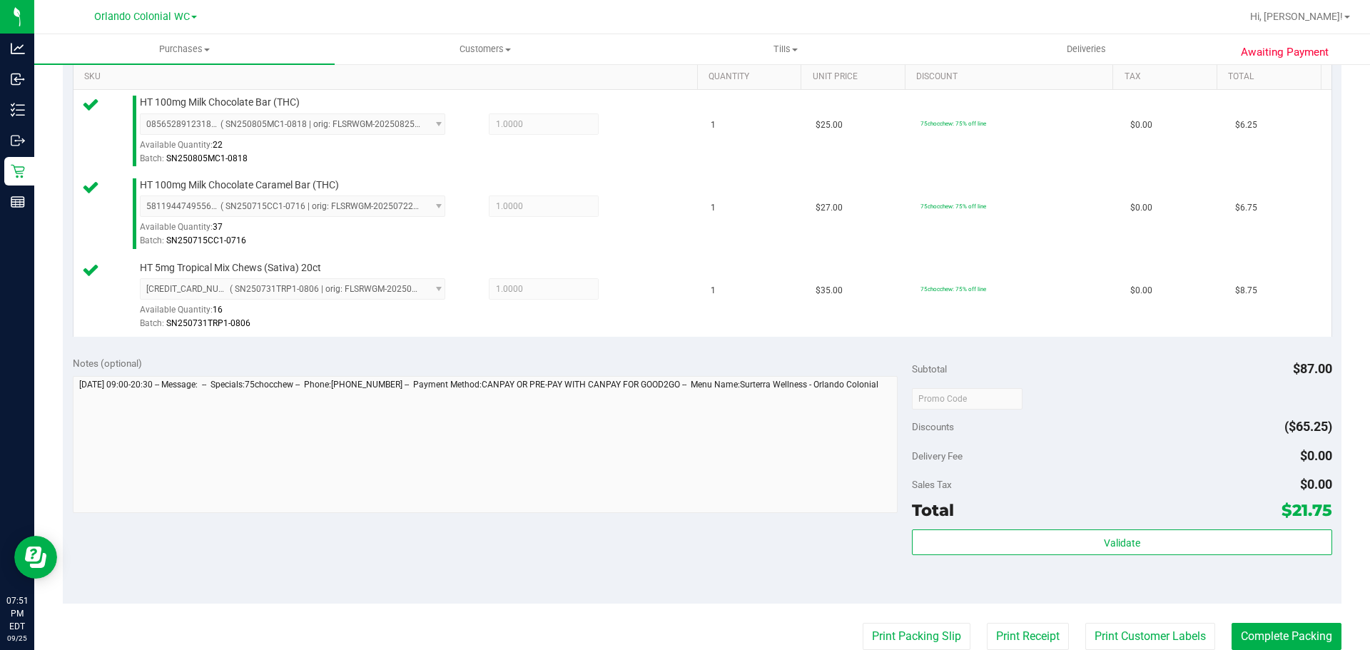
scroll to position [682, 0]
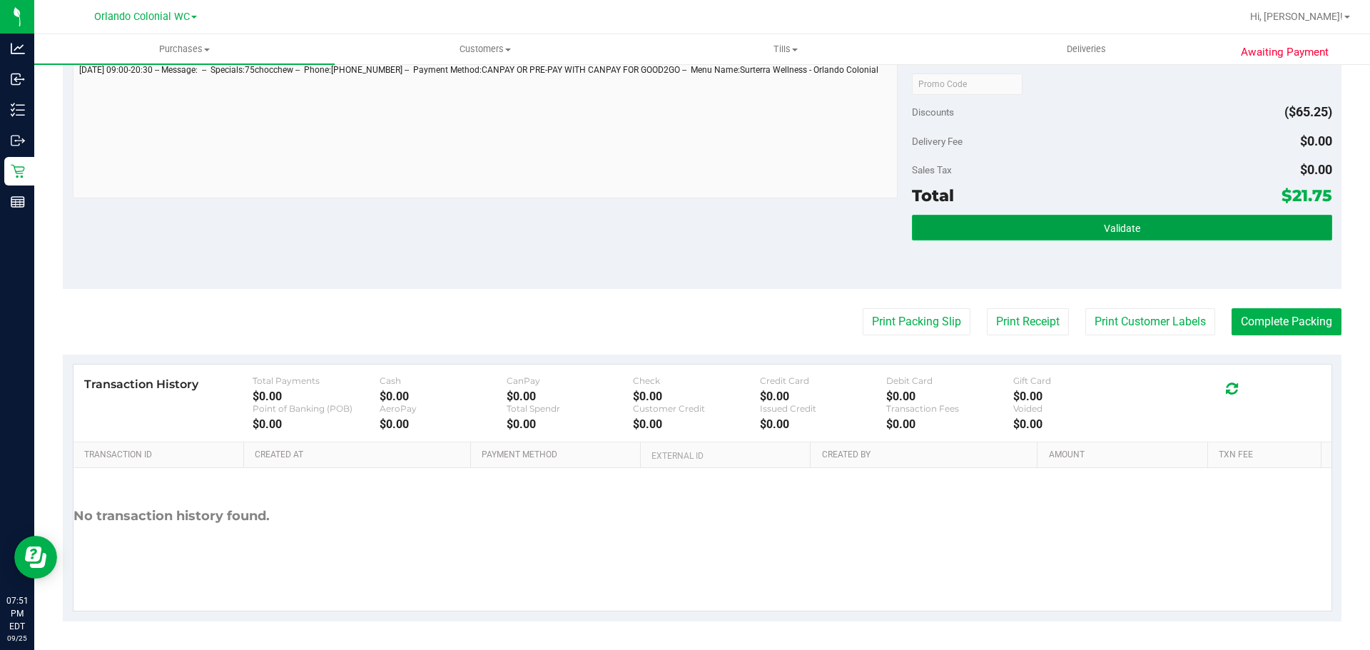
click at [1056, 224] on button "Validate" at bounding box center [1121, 228] width 419 height 26
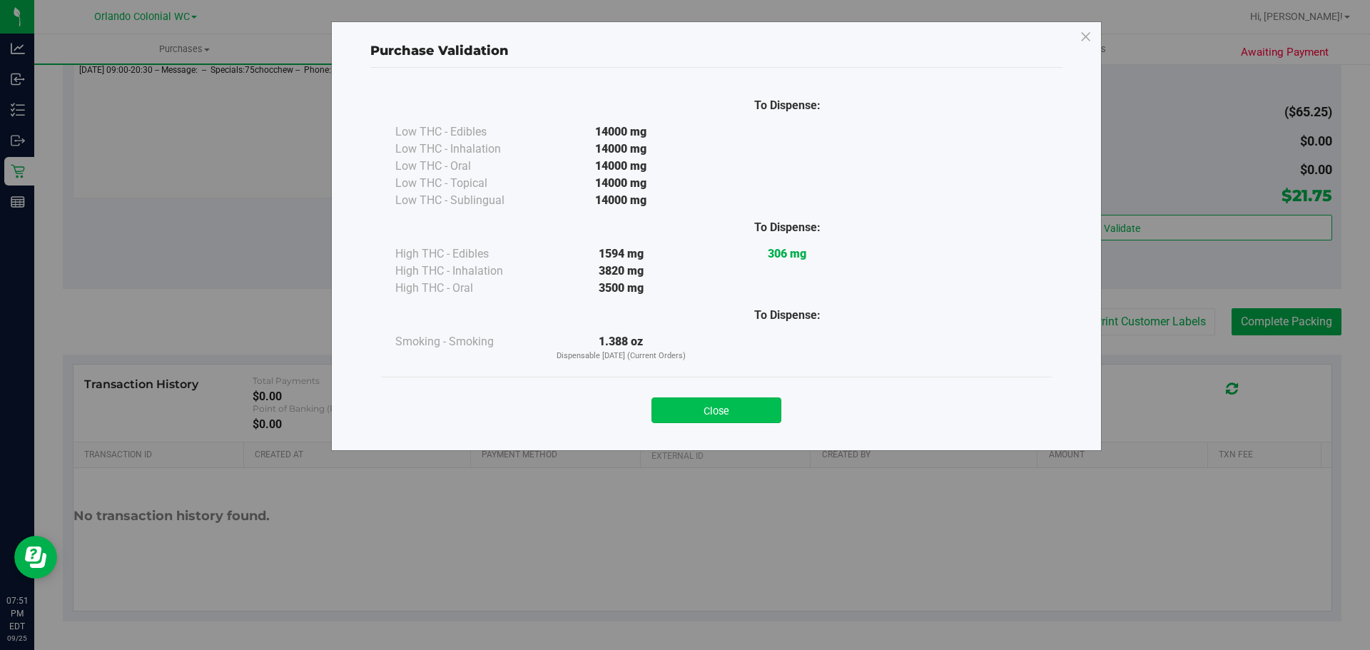
click at [733, 409] on button "Close" at bounding box center [716, 410] width 130 height 26
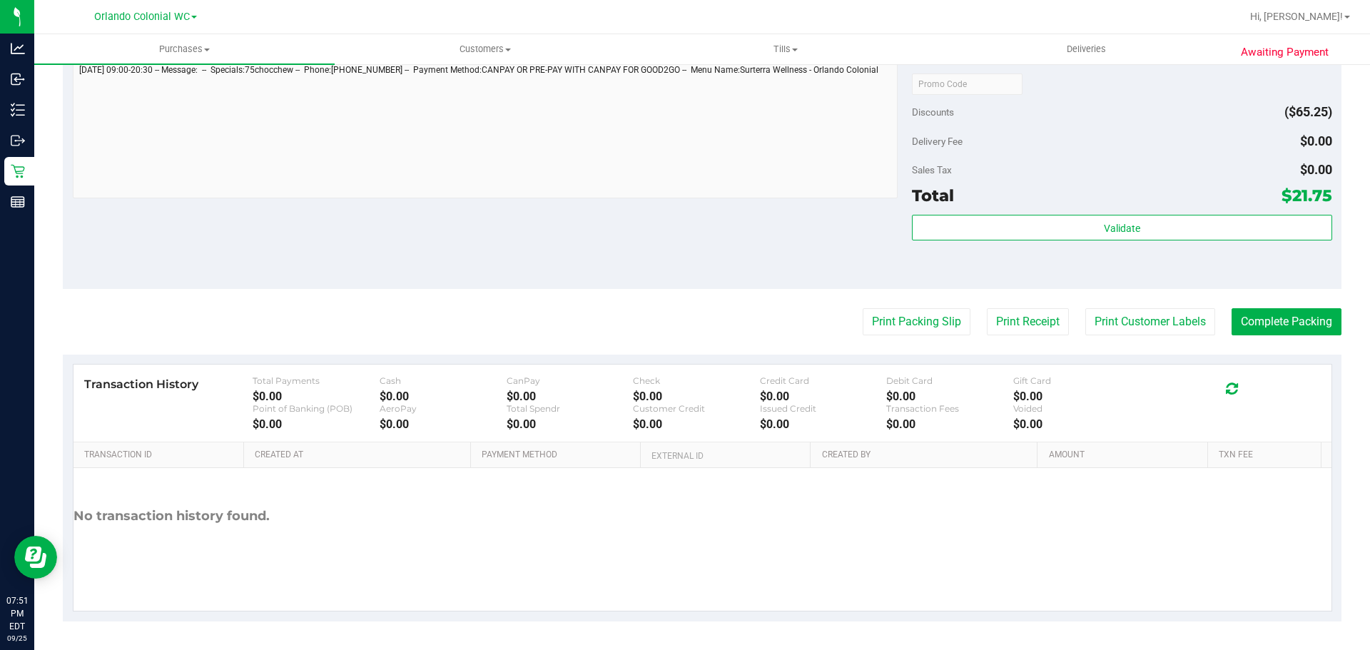
click at [933, 351] on purchase-details "Back Edit Purchase Cancel Purchase View Profile # 12006271 BioTrack ID: - Submi…" at bounding box center [702, 8] width 1278 height 1226
click at [907, 317] on button "Print Packing Slip" at bounding box center [916, 321] width 108 height 27
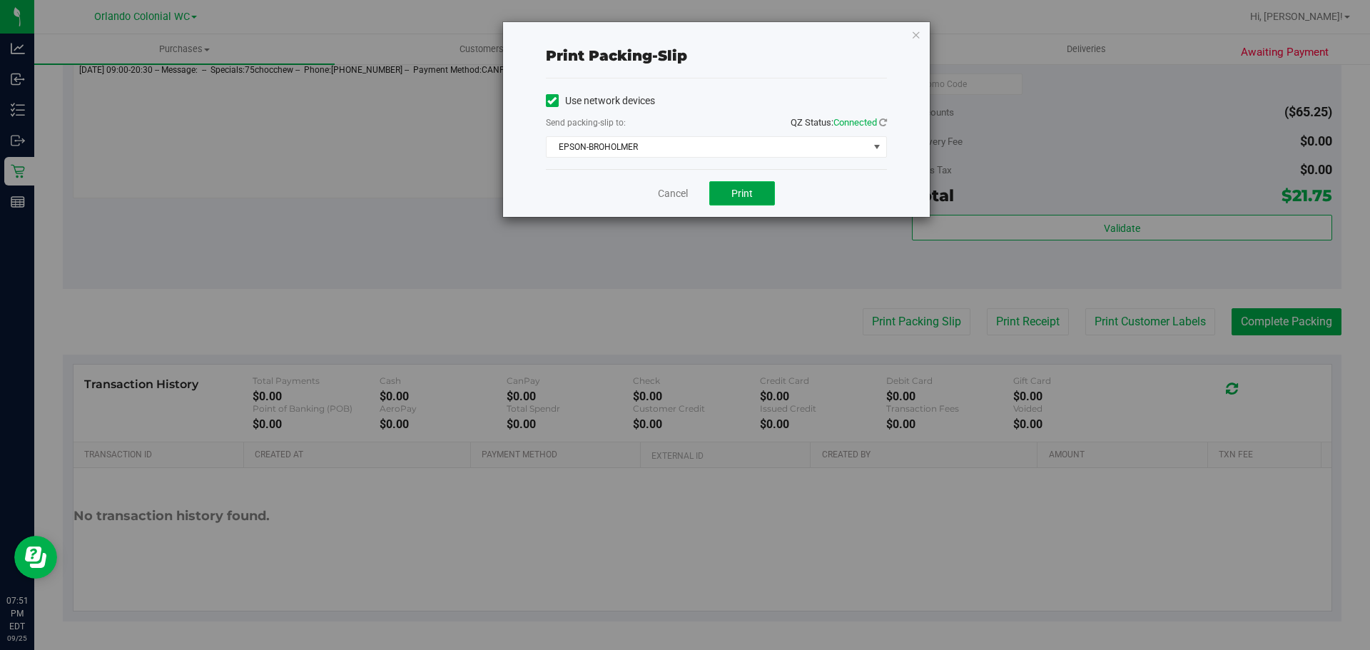
click at [731, 185] on button "Print" at bounding box center [742, 193] width 66 height 24
click at [658, 193] on link "Cancel" at bounding box center [673, 193] width 30 height 15
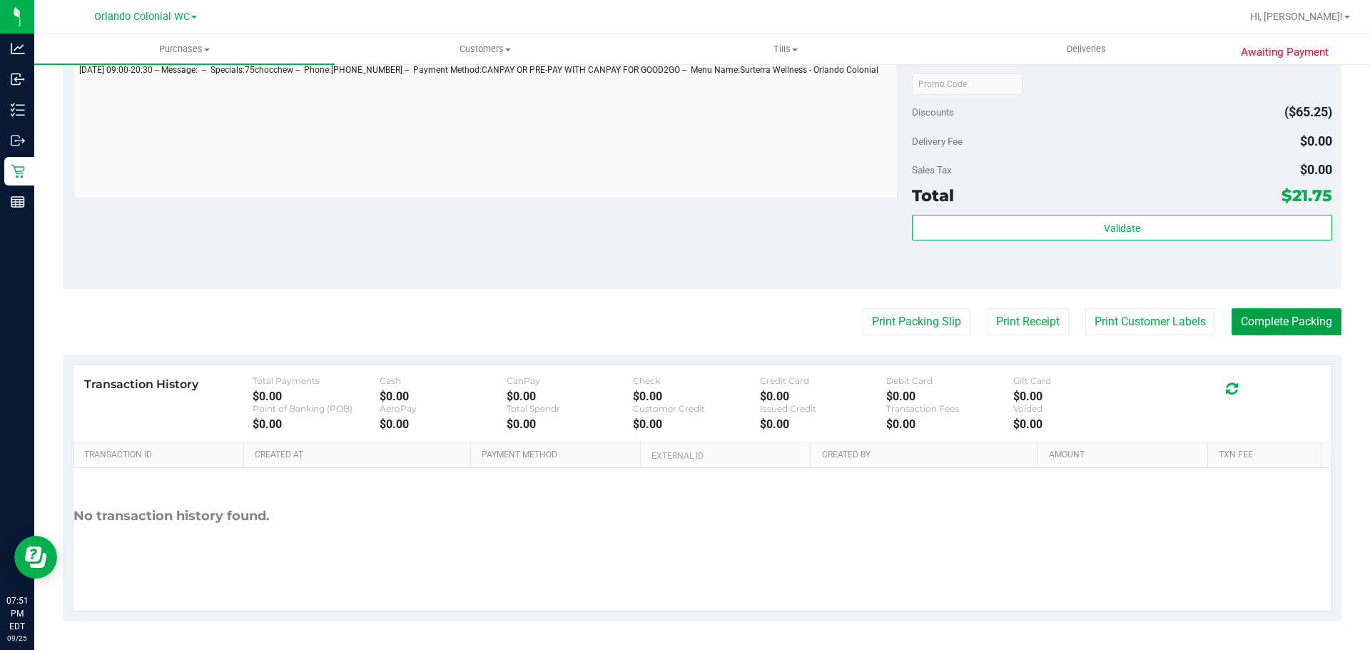
click at [1303, 313] on button "Complete Packing" at bounding box center [1286, 321] width 110 height 27
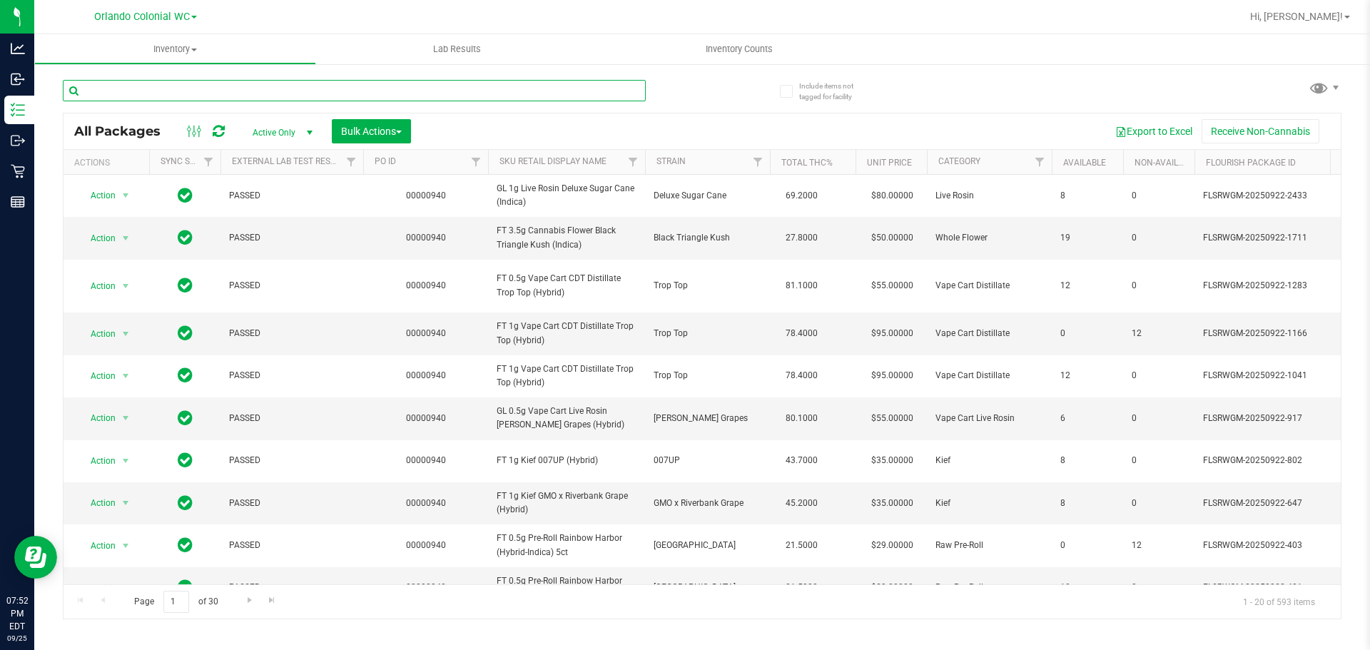
click at [317, 92] on input "text" at bounding box center [354, 90] width 583 height 21
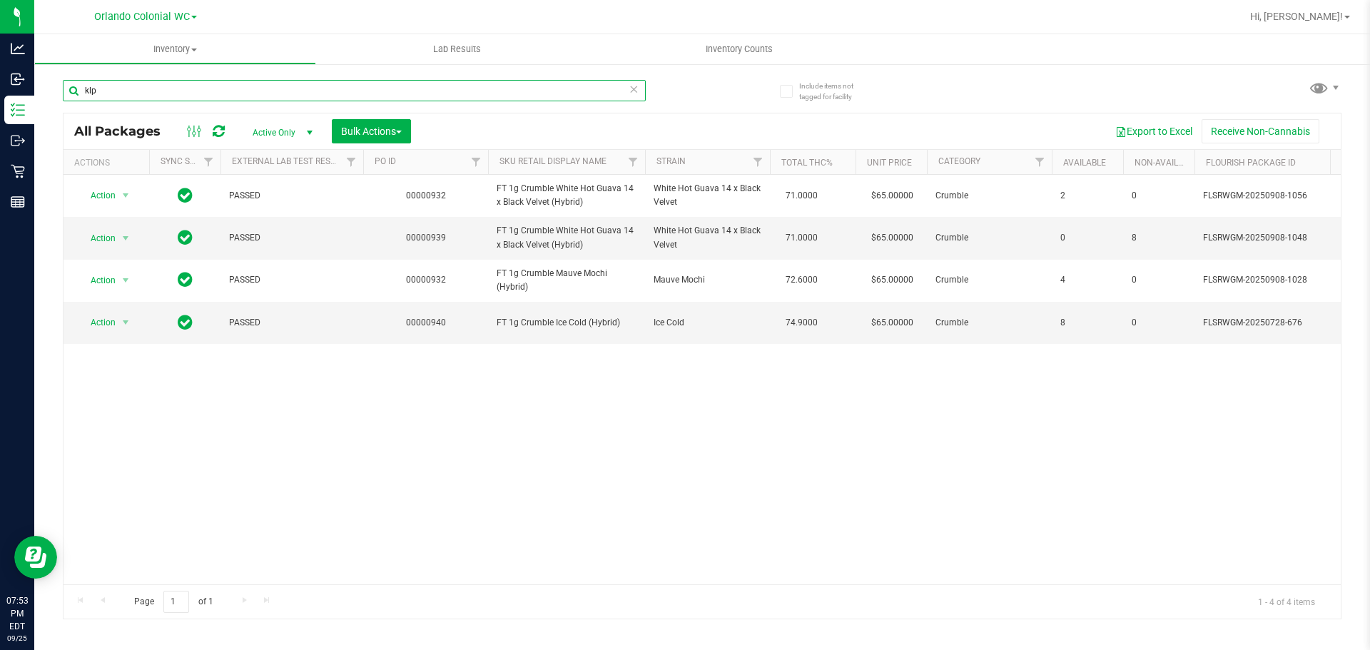
type input "klp"
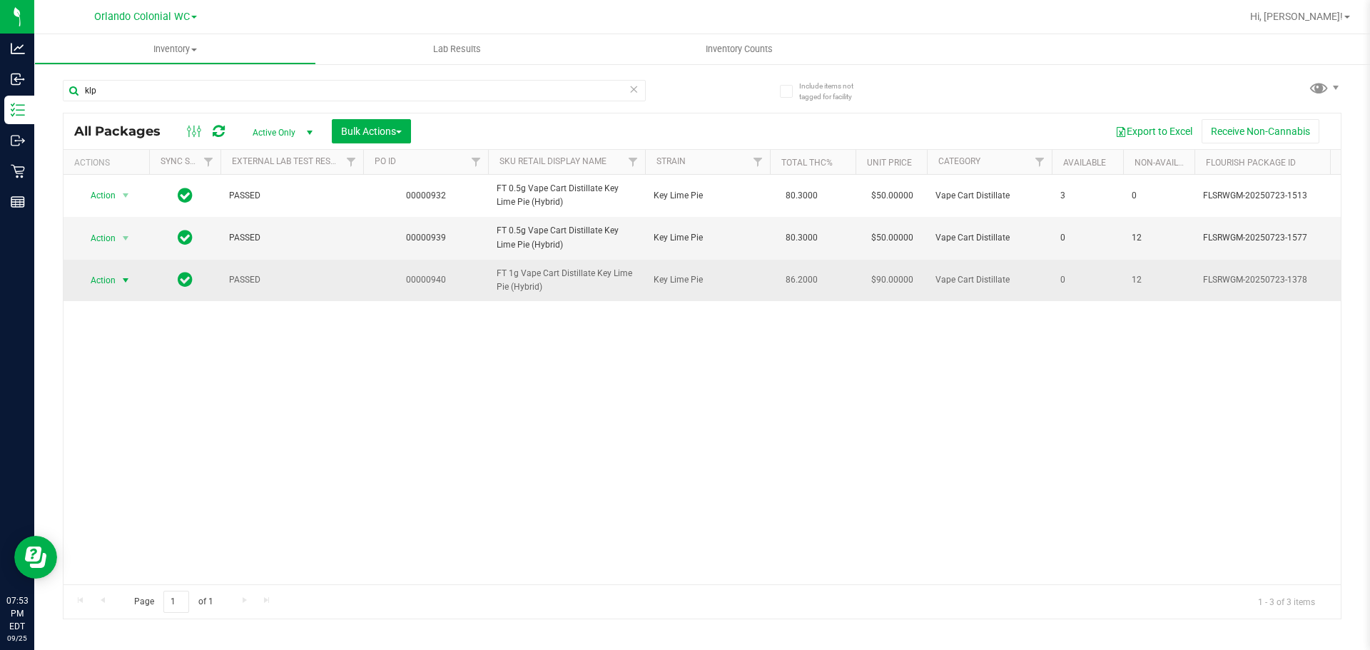
click at [127, 285] on span "select" at bounding box center [125, 280] width 11 height 11
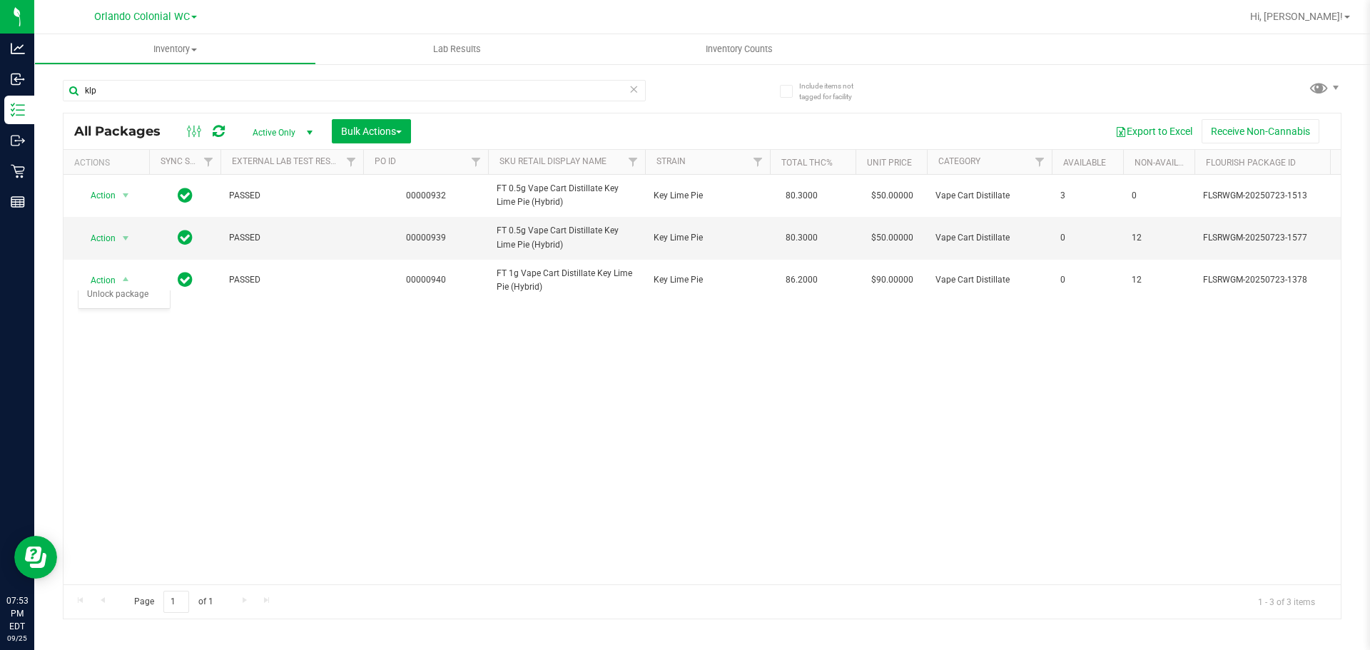
click at [243, 388] on div "Action Action Adjust qty Create package Edit attributes Global inventory Locate…" at bounding box center [701, 379] width 1277 height 409
